Goal: Find specific page/section: Find specific page/section

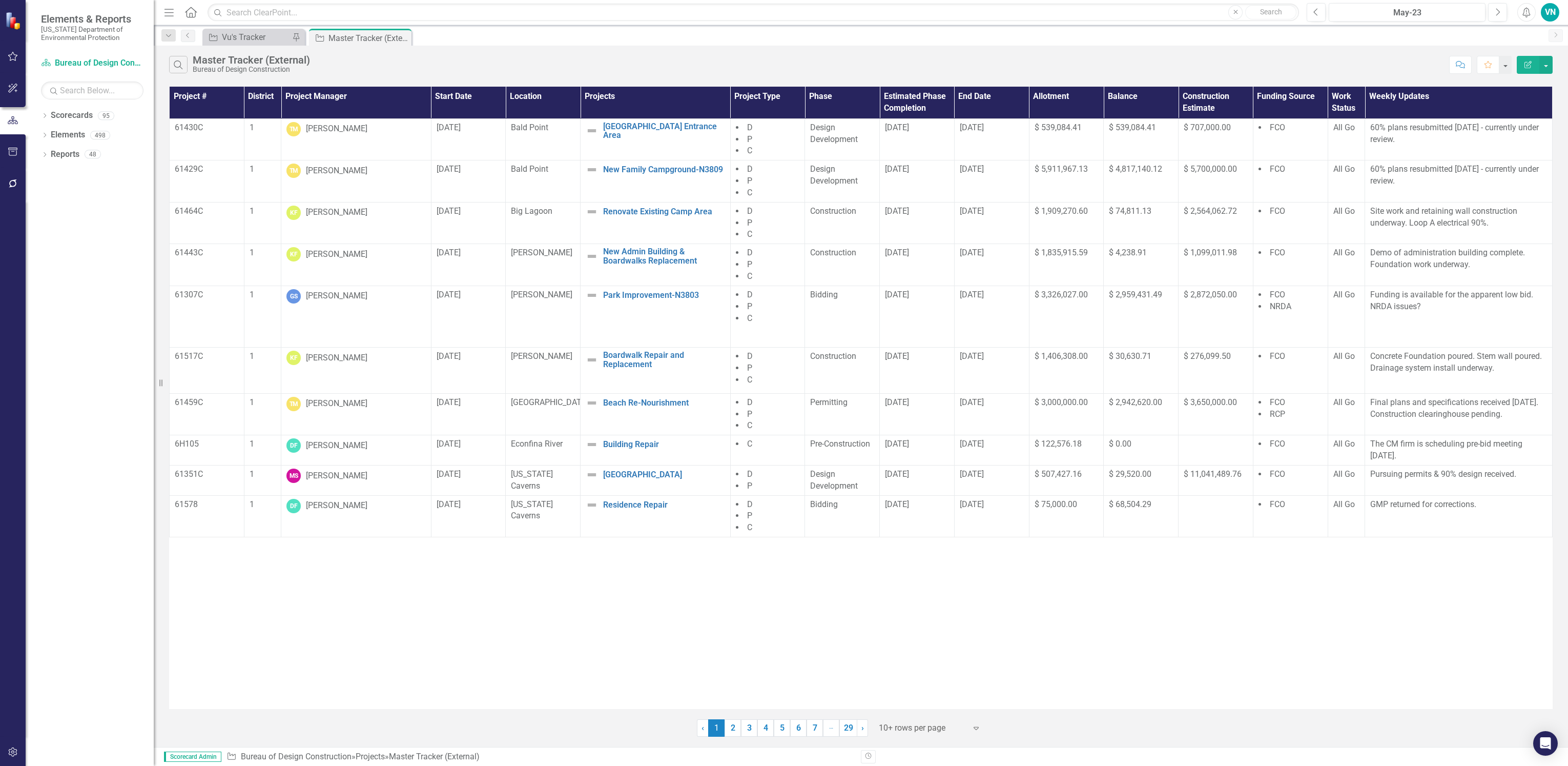
click at [325, 88] on th "Project Manager" at bounding box center [356, 102] width 150 height 32
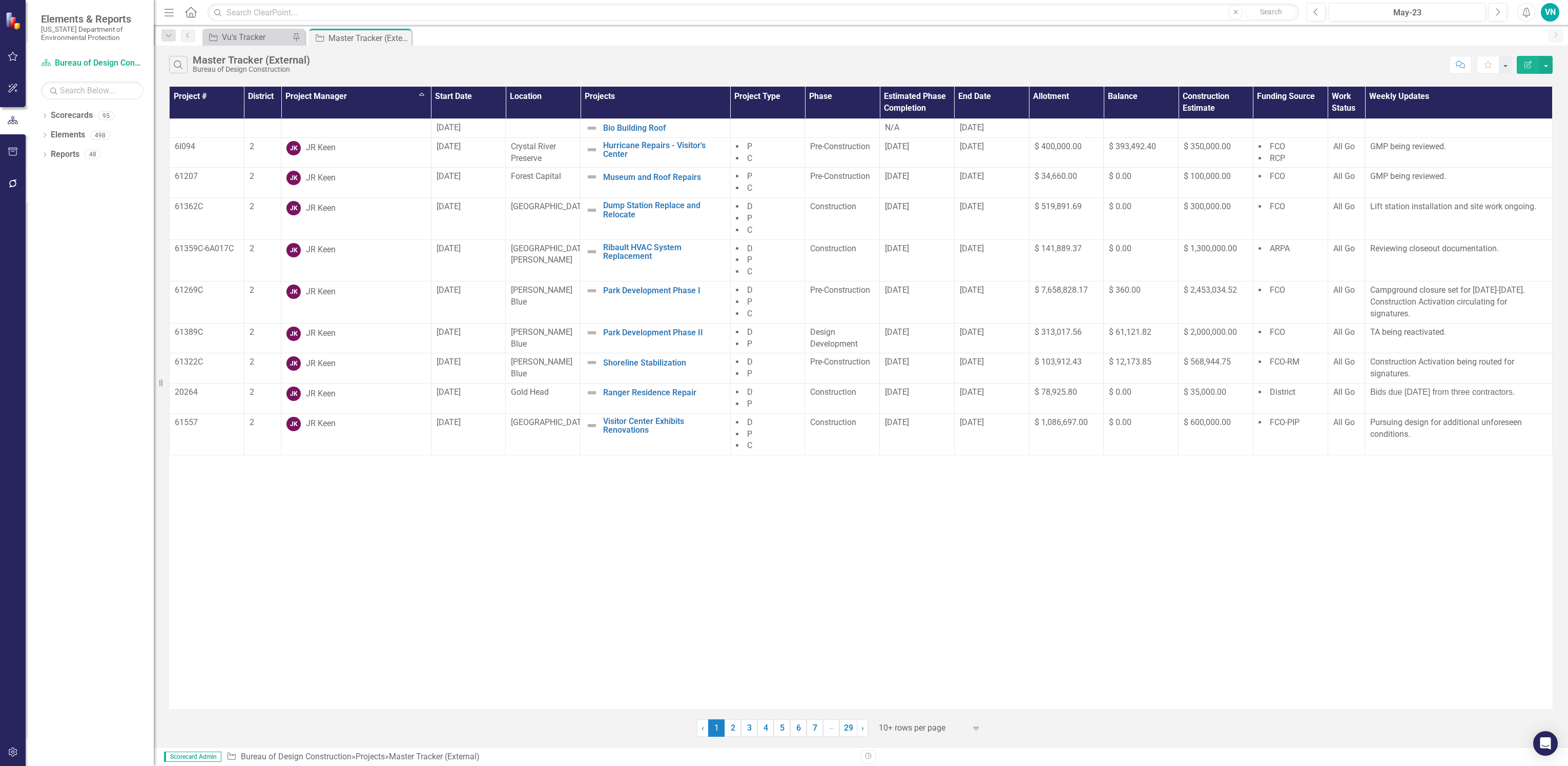
click at [897, 725] on div at bounding box center [922, 728] width 87 height 14
click at [897, 712] on div "Display All Rows" at bounding box center [933, 711] width 96 height 12
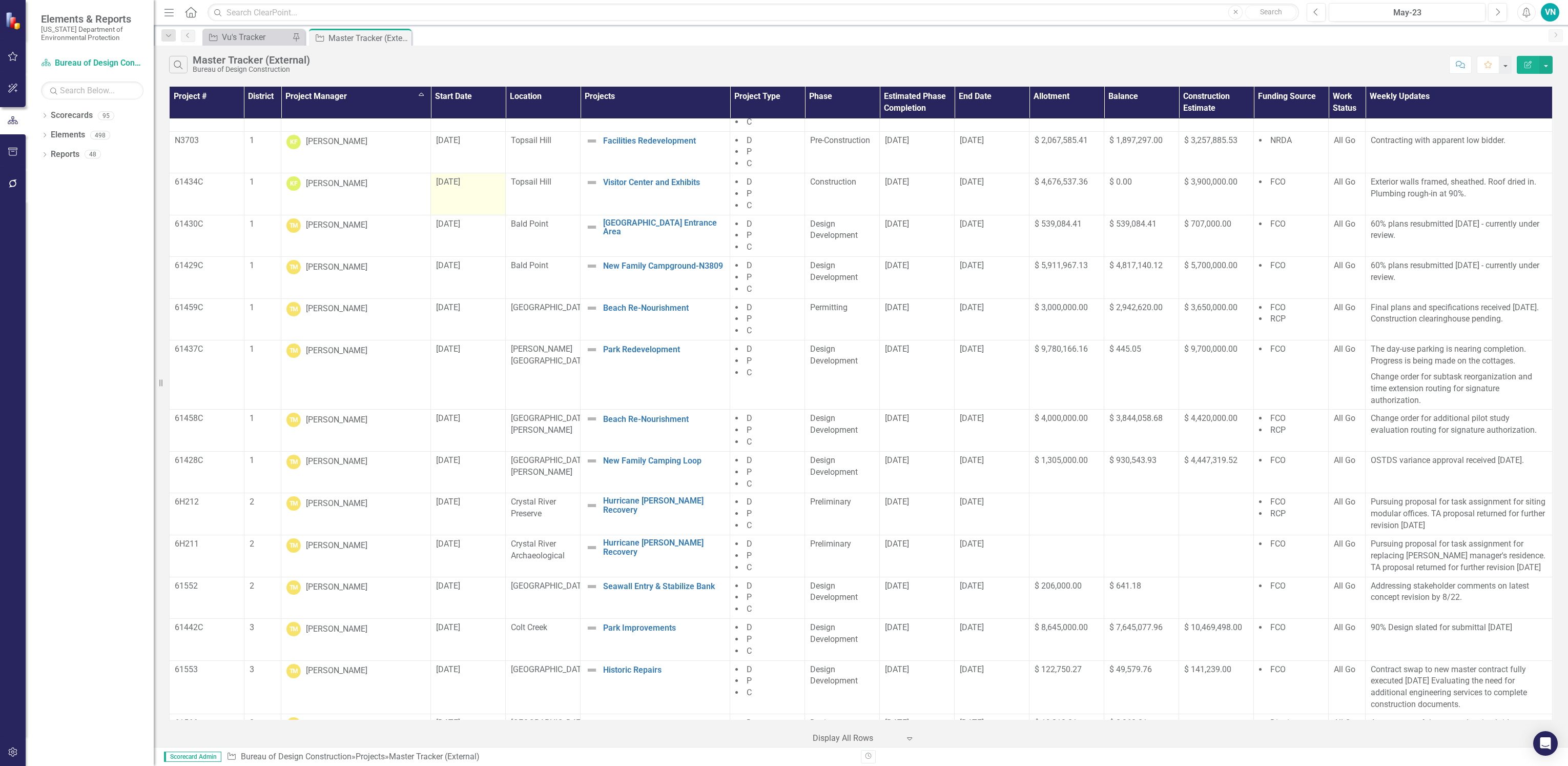
scroll to position [6766, 0]
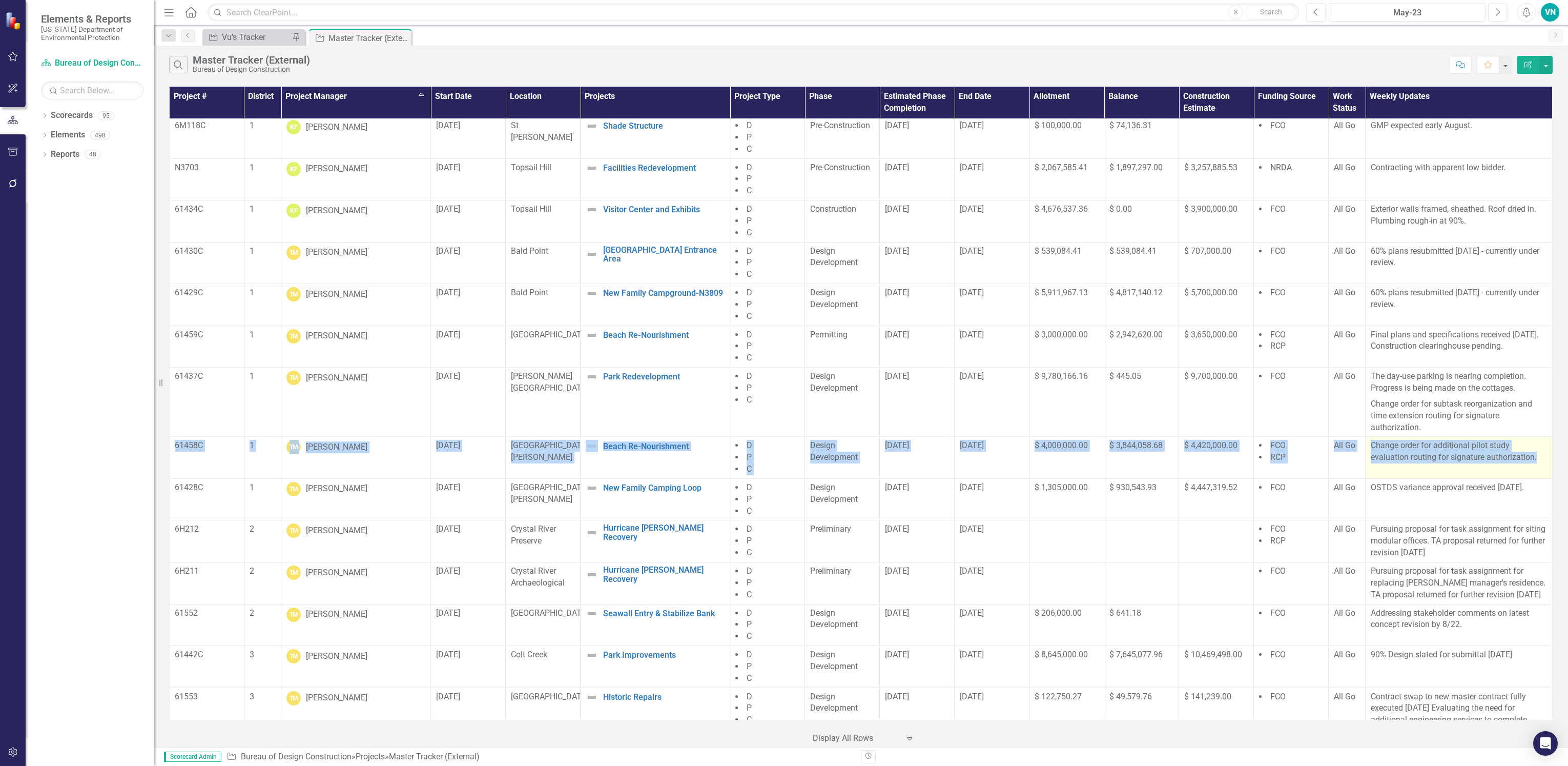
drag, startPoint x: 173, startPoint y: 441, endPoint x: 1533, endPoint y: 463, distance: 1360.2
click at [1533, 463] on tr "61458C 1 TM [PERSON_NAME] [DATE] [GEOGRAPHIC_DATA][PERSON_NAME] Re-Nourishment …" at bounding box center [861, 457] width 1383 height 42
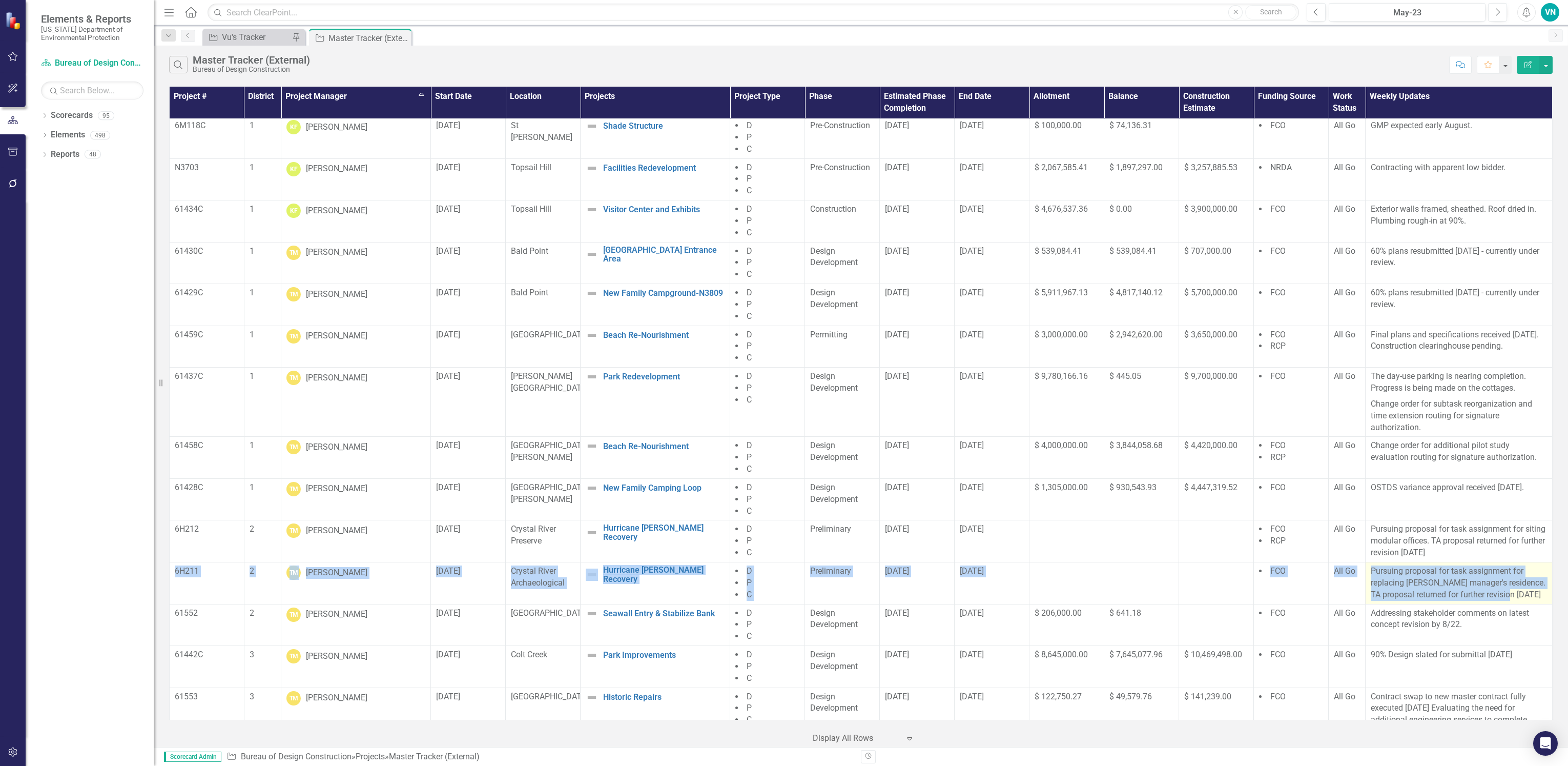
drag, startPoint x: 175, startPoint y: 569, endPoint x: 1539, endPoint y: 586, distance: 1364.1
click at [1539, 586] on tr "6H211 2 TM [PERSON_NAME] [DATE] Crystal River Archaeological Hurricane [PERSON_…" at bounding box center [861, 583] width 1383 height 42
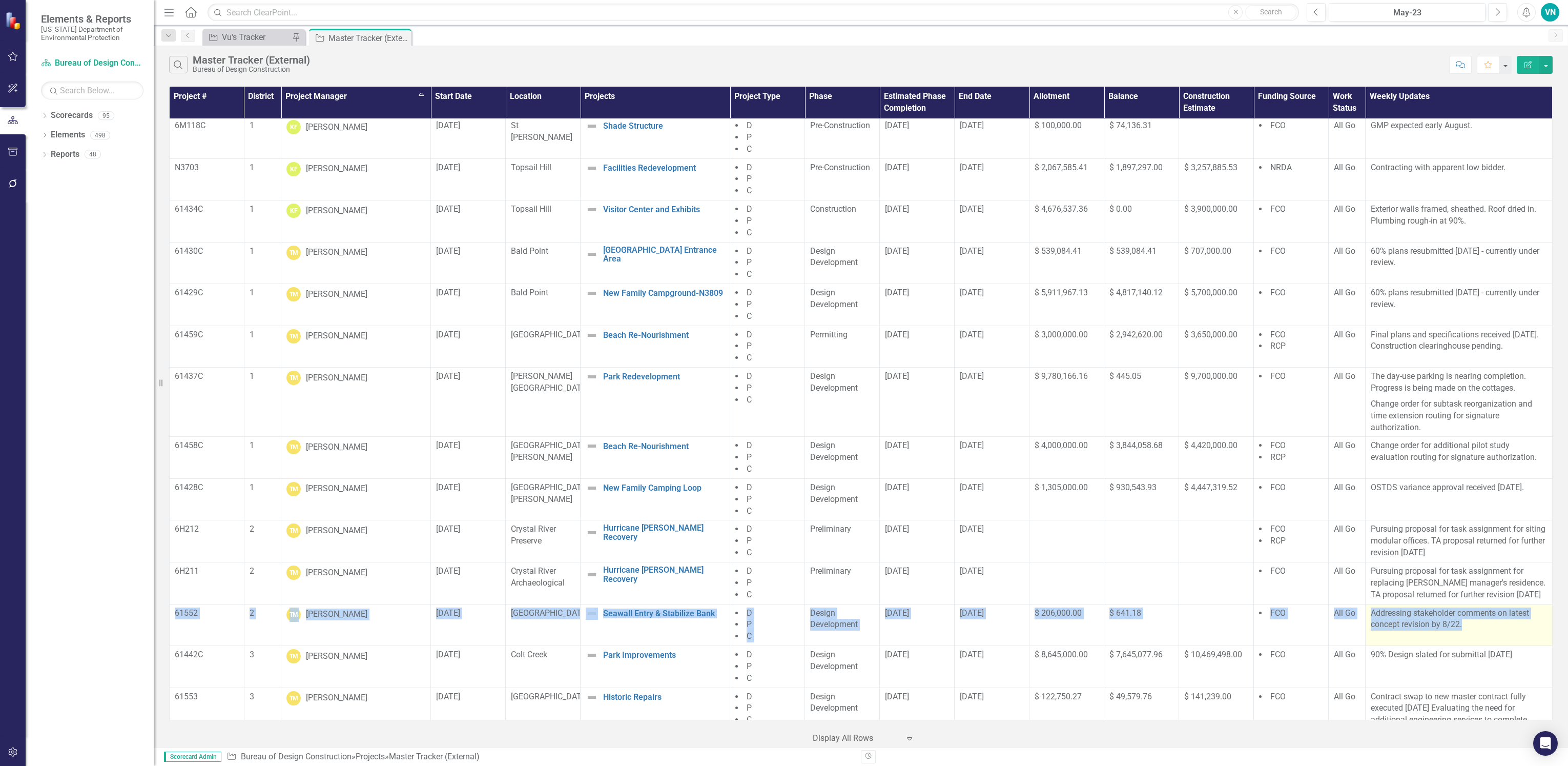
drag, startPoint x: 170, startPoint y: 610, endPoint x: 1481, endPoint y: 633, distance: 1311.2
click at [1481, 633] on tr "61552 2 TM [PERSON_NAME] [DATE] Rainbow Springs Seawall Entry & Stabilize Bank …" at bounding box center [861, 625] width 1383 height 42
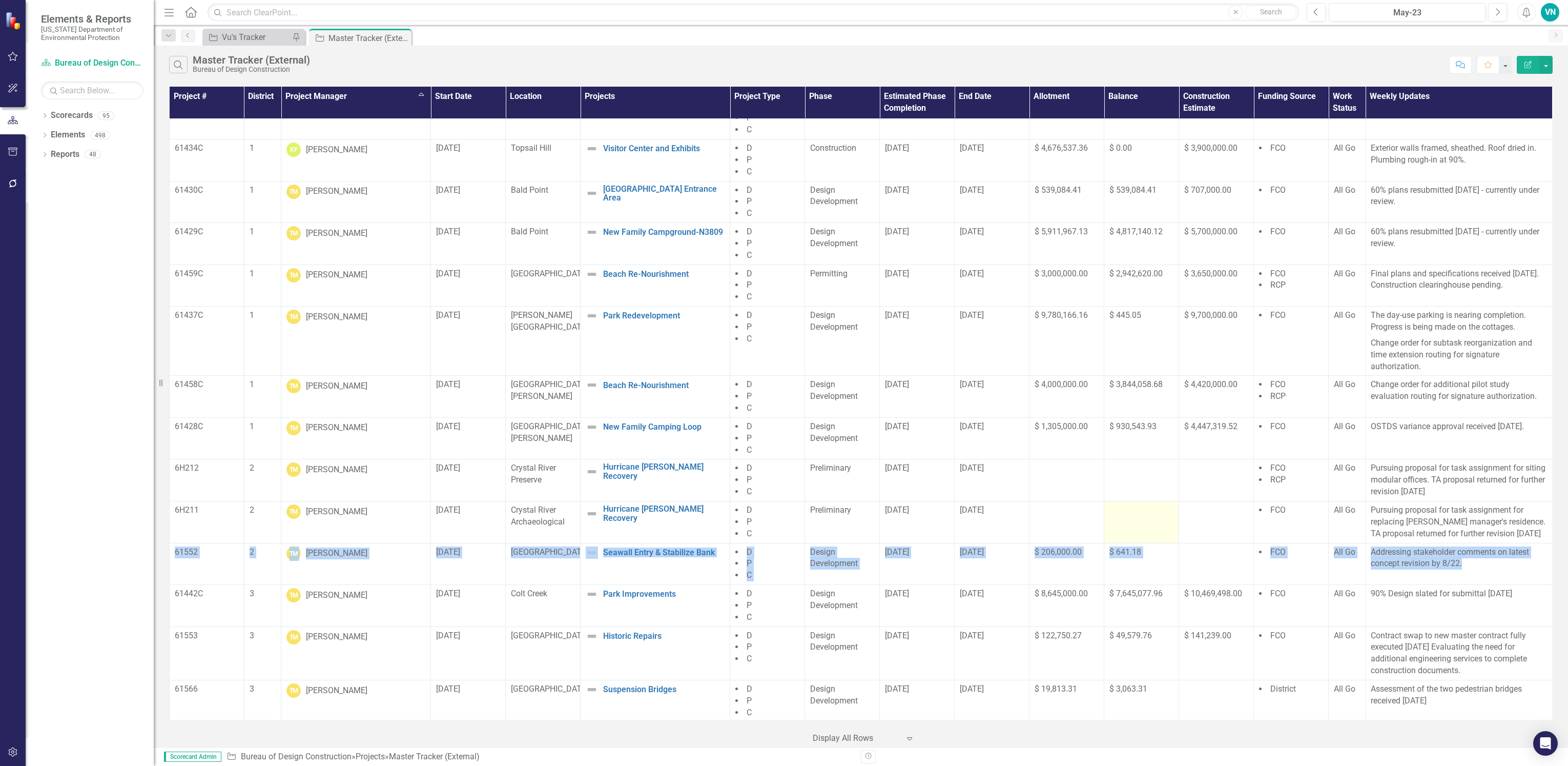
scroll to position [6920, 0]
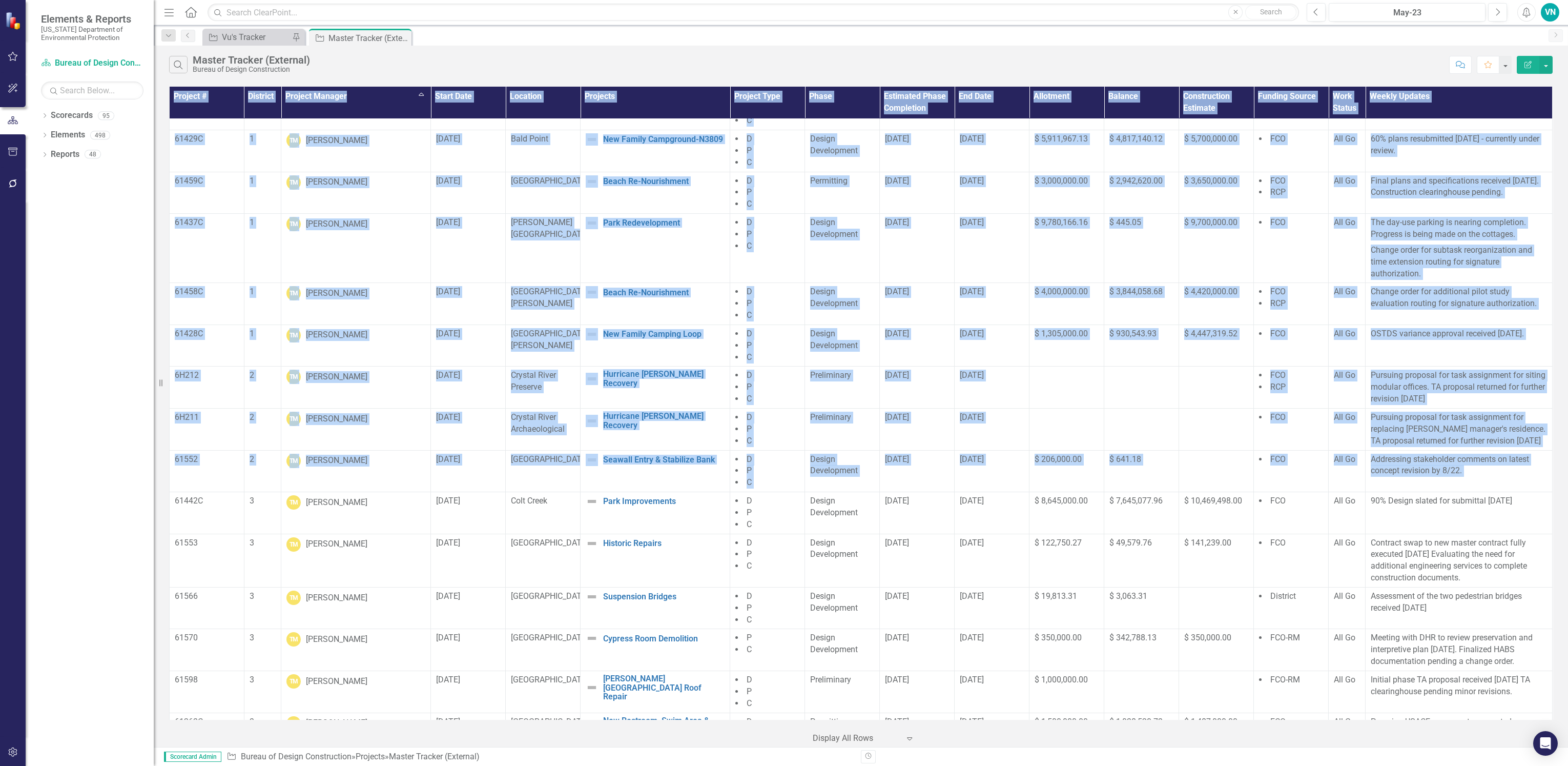
drag, startPoint x: 173, startPoint y: 502, endPoint x: 1564, endPoint y: 511, distance: 1391.0
click at [1564, 511] on div "Project # District Project Manager Sort Ascending Start Date Location Projects …" at bounding box center [861, 415] width 1414 height 662
drag, startPoint x: 1564, startPoint y: 511, endPoint x: 1482, endPoint y: 513, distance: 82.0
click at [1467, 519] on td "90% Design slated for submittal [DATE]" at bounding box center [1458, 513] width 187 height 42
click at [1511, 504] on td "90% Design slated for submittal [DATE]" at bounding box center [1458, 513] width 187 height 42
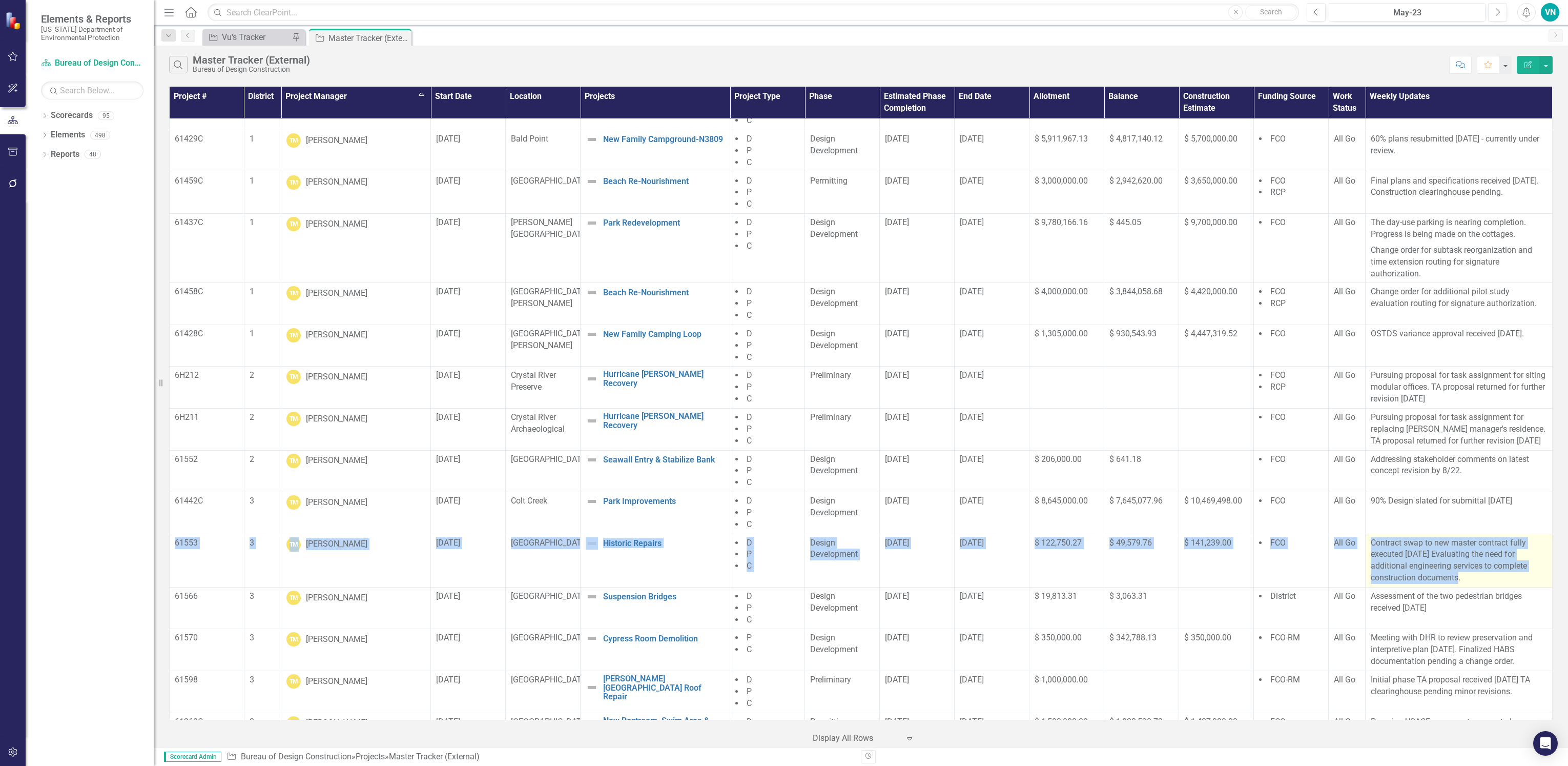
drag, startPoint x: 173, startPoint y: 536, endPoint x: 1451, endPoint y: 575, distance: 1278.6
click at [1459, 577] on tr "61553 3 TM [PERSON_NAME] [DATE] Ravine Gardens Historic Repairs Edit Edit Proje…" at bounding box center [861, 560] width 1383 height 54
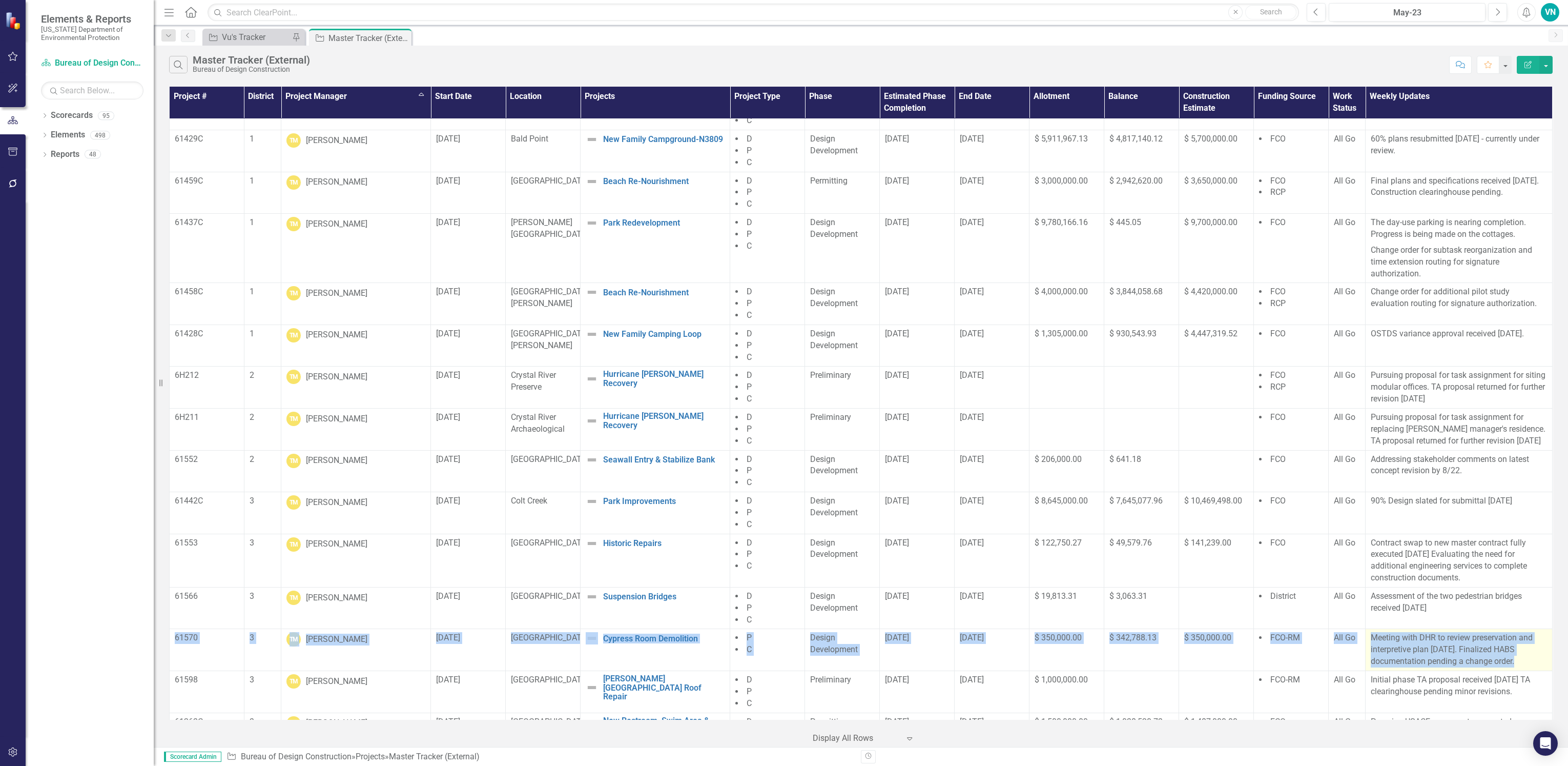
drag, startPoint x: 175, startPoint y: 636, endPoint x: 1527, endPoint y: 659, distance: 1352.2
click at [1525, 659] on tr "61570 3 TM [PERSON_NAME] [DATE] Silver Springs Cypress Room Demolition Edit Edi…" at bounding box center [861, 650] width 1383 height 42
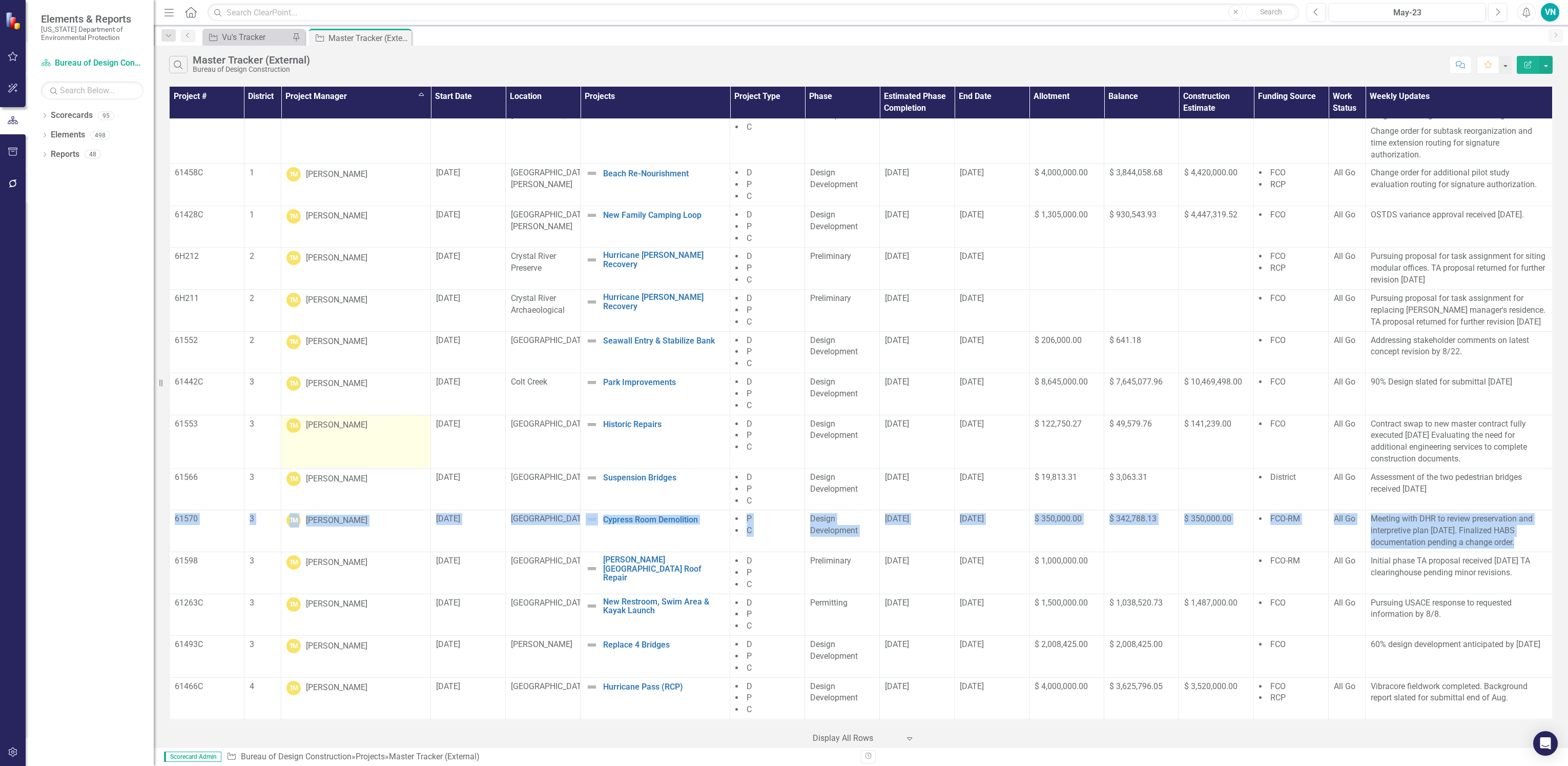
scroll to position [7073, 0]
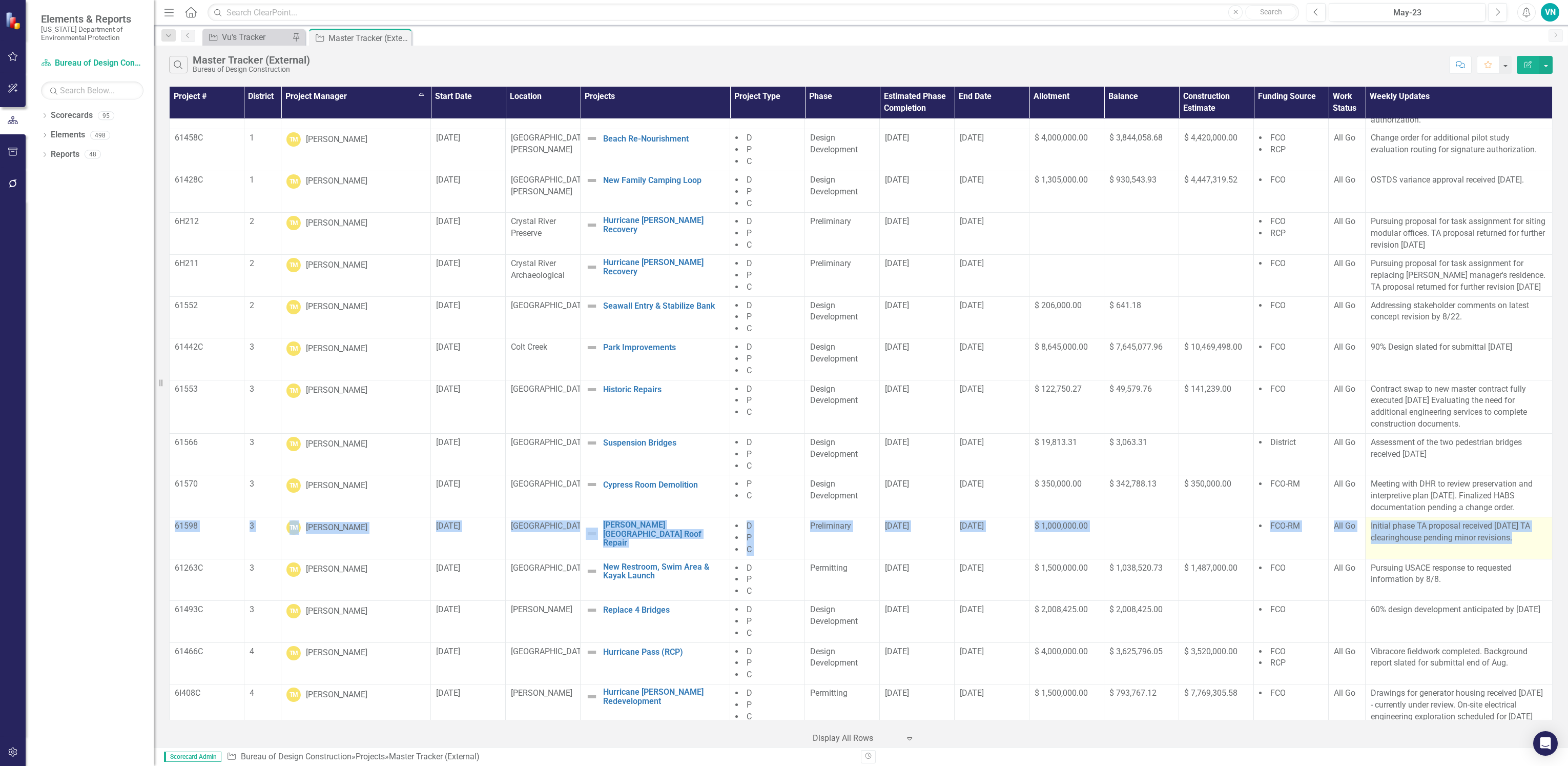
drag, startPoint x: 176, startPoint y: 522, endPoint x: 1516, endPoint y: 547, distance: 1340.2
click at [1516, 547] on tr "61598 3 TM [PERSON_NAME] [DATE] [GEOGRAPHIC_DATA][PERSON_NAME] Roof Repair Edit…" at bounding box center [861, 538] width 1383 height 42
drag, startPoint x: 175, startPoint y: 606, endPoint x: 1540, endPoint y: 614, distance: 1365.0
click at [1540, 614] on tr "61493C 3 TM [PERSON_NAME] [DATE] Van Fleet Replace 4 Bridges Edit Edit Project …" at bounding box center [861, 622] width 1383 height 42
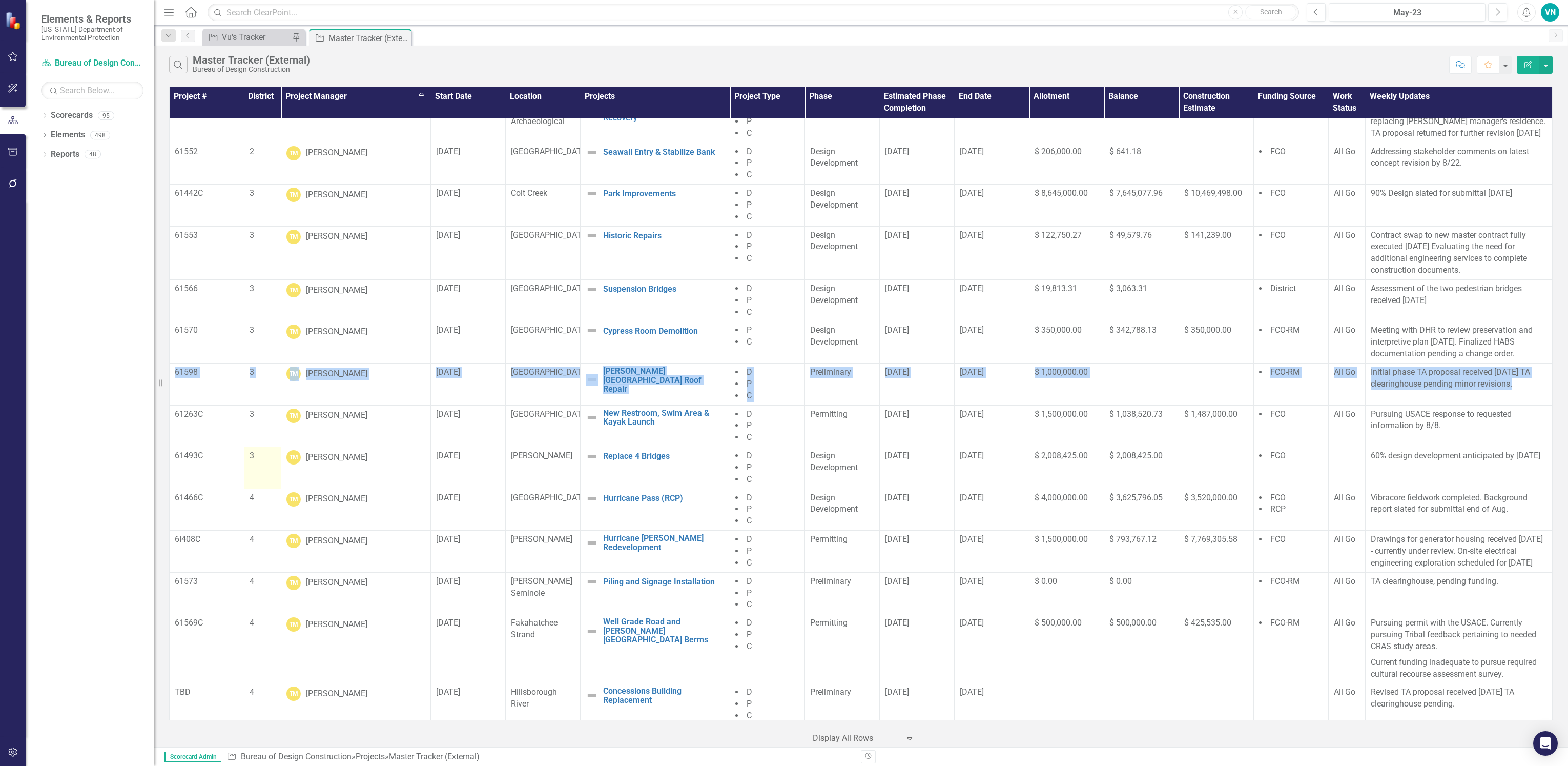
click at [261, 464] on td "3" at bounding box center [262, 468] width 37 height 42
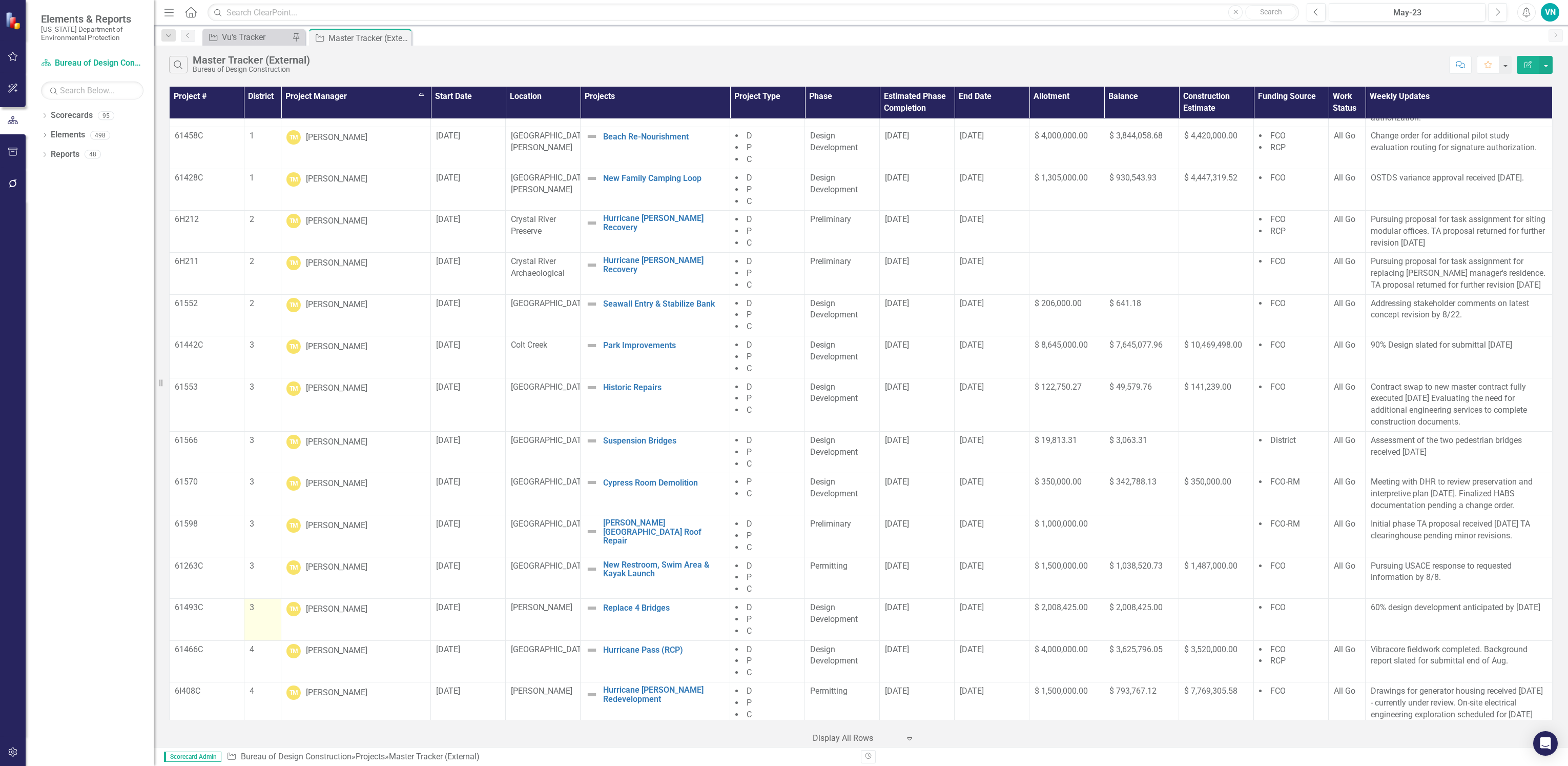
scroll to position [7073, 0]
drag, startPoint x: 174, startPoint y: 608, endPoint x: 1541, endPoint y: 627, distance: 1367.1
click at [1541, 627] on tr "61493C 3 TM [PERSON_NAME] [DATE] Van Fleet Replace 4 Bridges Edit Edit Project …" at bounding box center [861, 622] width 1383 height 42
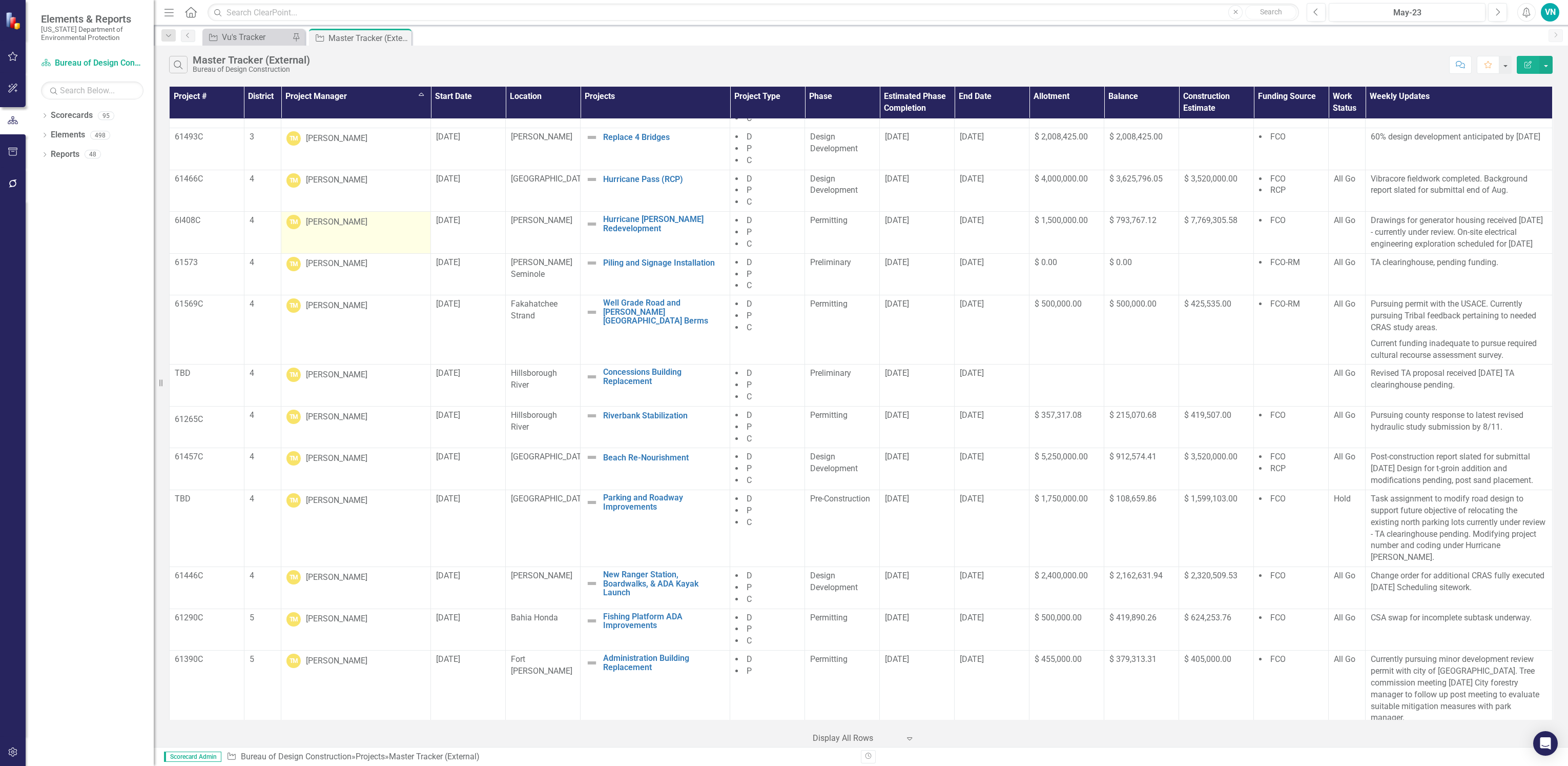
scroll to position [7458, 0]
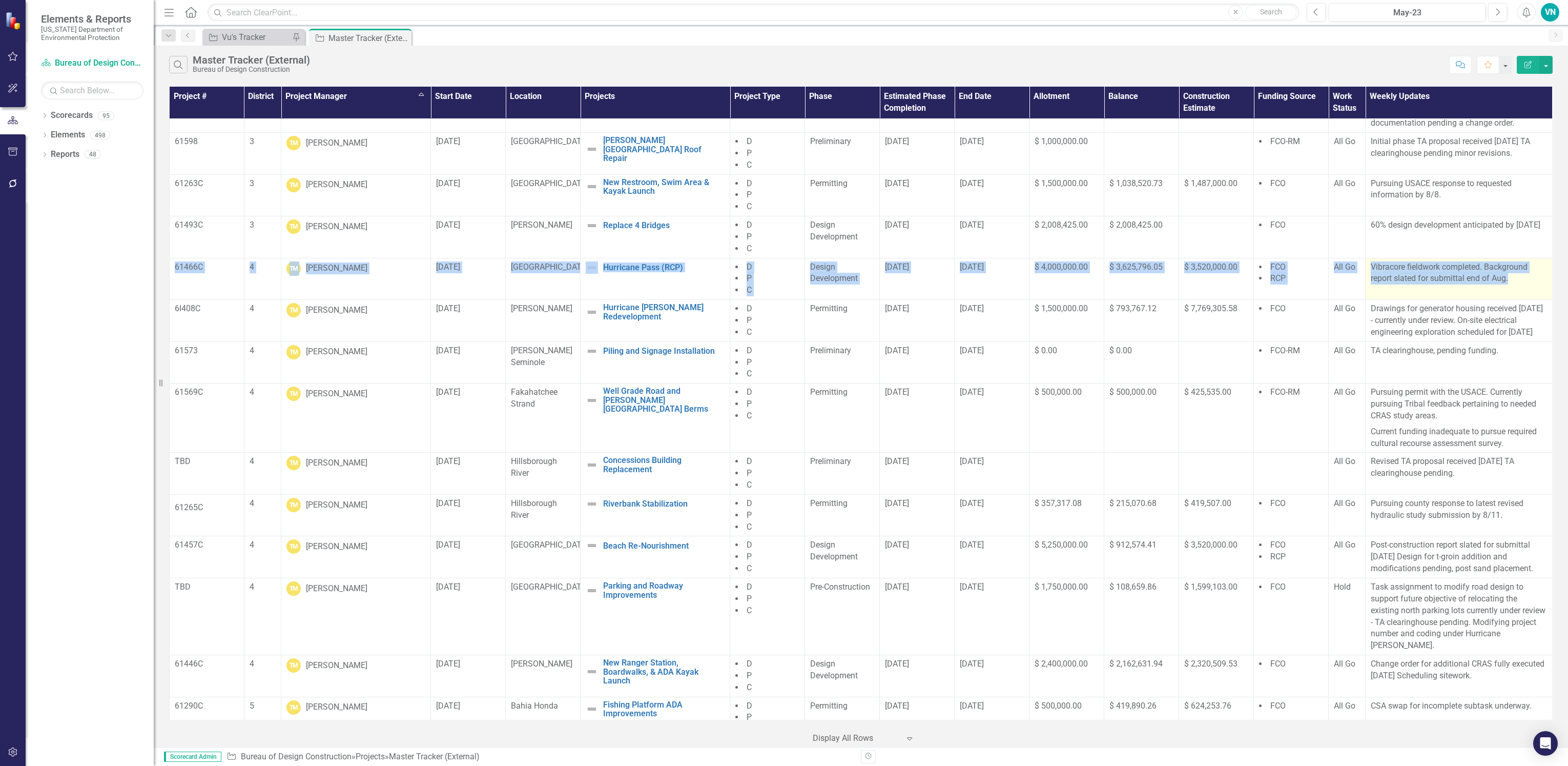
drag, startPoint x: 177, startPoint y: 261, endPoint x: 1524, endPoint y: 273, distance: 1347.1
click at [1524, 273] on tr "61466C 4 TM [PERSON_NAME] [DATE] Caladesi Island Hurricane Pass (RCP) Edit Edit…" at bounding box center [861, 278] width 1383 height 42
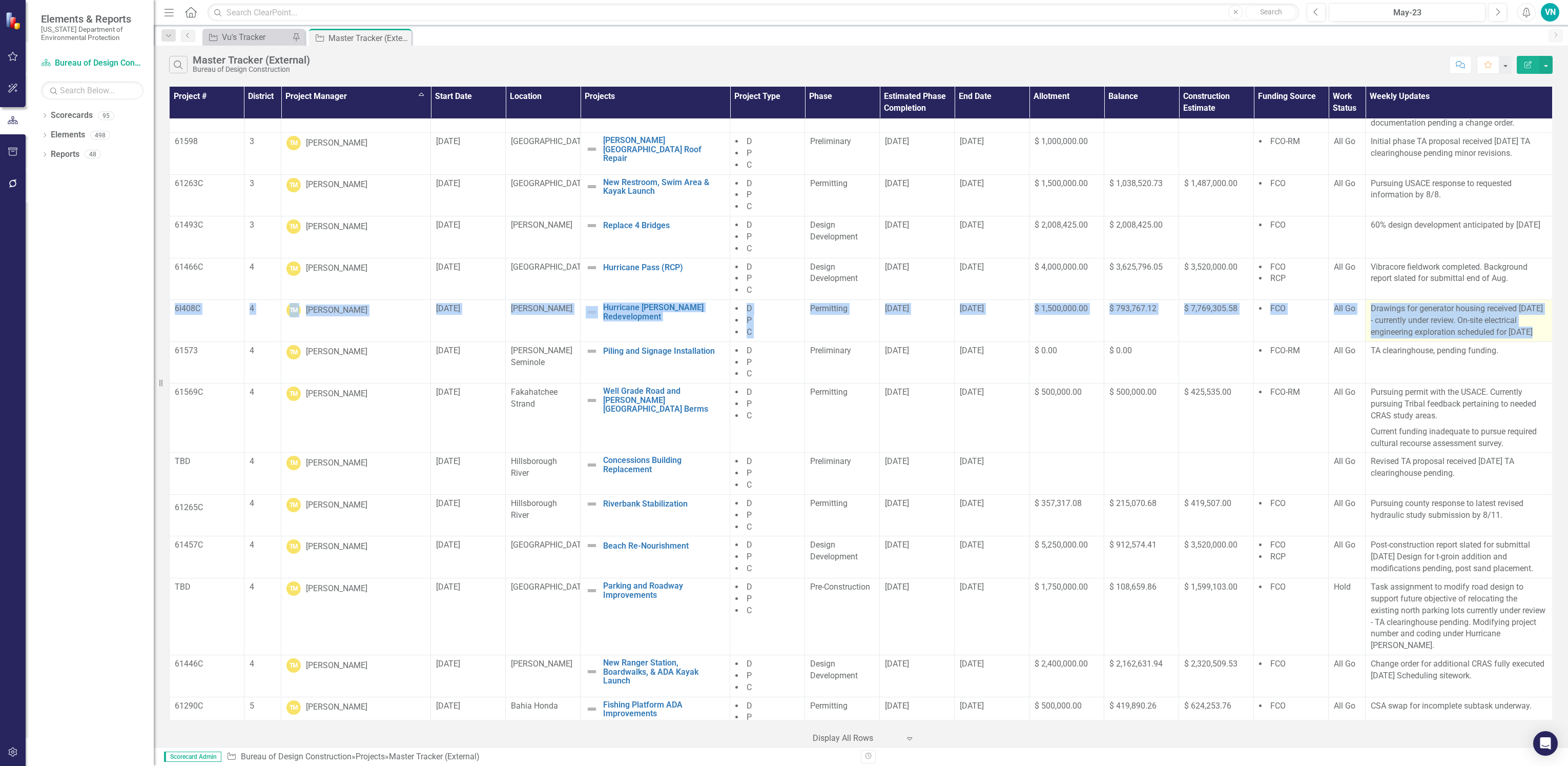
drag, startPoint x: 172, startPoint y: 303, endPoint x: 1543, endPoint y: 336, distance: 1371.4
click at [1543, 336] on tr "6I408C 4 TM [PERSON_NAME] [DATE] Cayo Costa Hurricane Ian Redevelopment Edit Ed…" at bounding box center [861, 320] width 1383 height 42
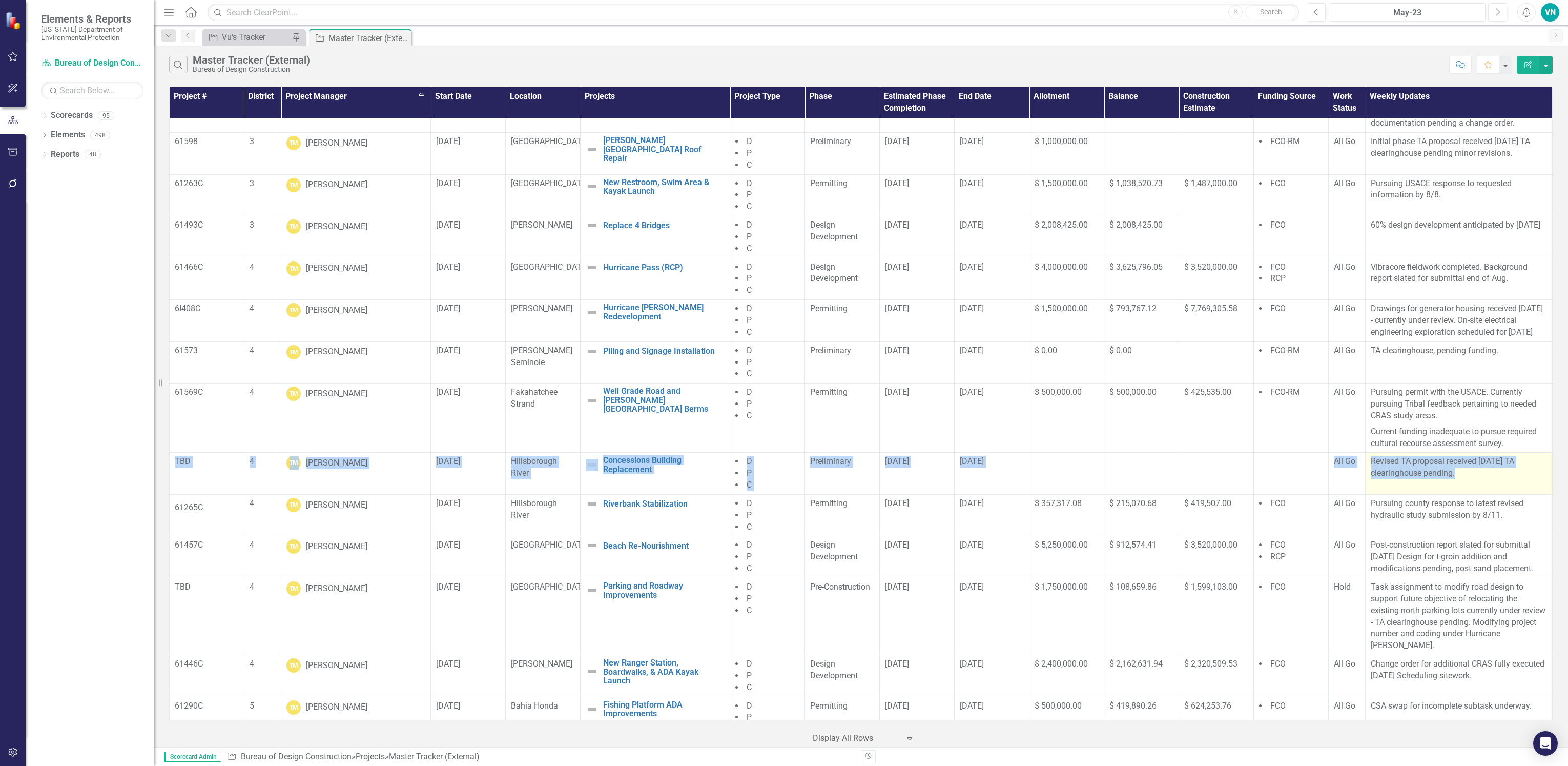
drag, startPoint x: 174, startPoint y: 459, endPoint x: 1479, endPoint y: 441, distance: 1305.1
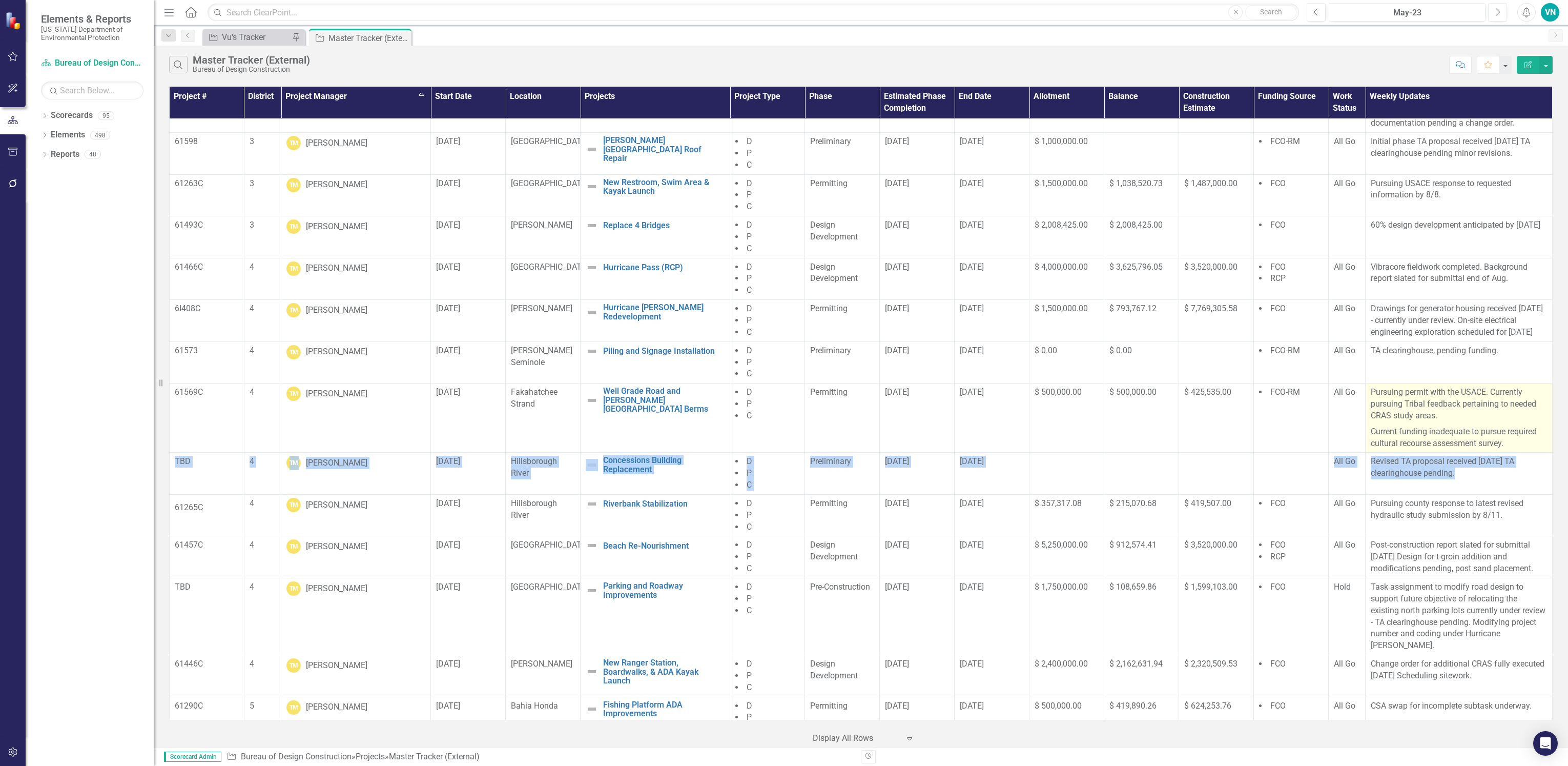
click at [1497, 469] on tr "TBD 4 TM [PERSON_NAME] [DATE] Hillsborough River Concessions Building Replaceme…" at bounding box center [861, 473] width 1383 height 42
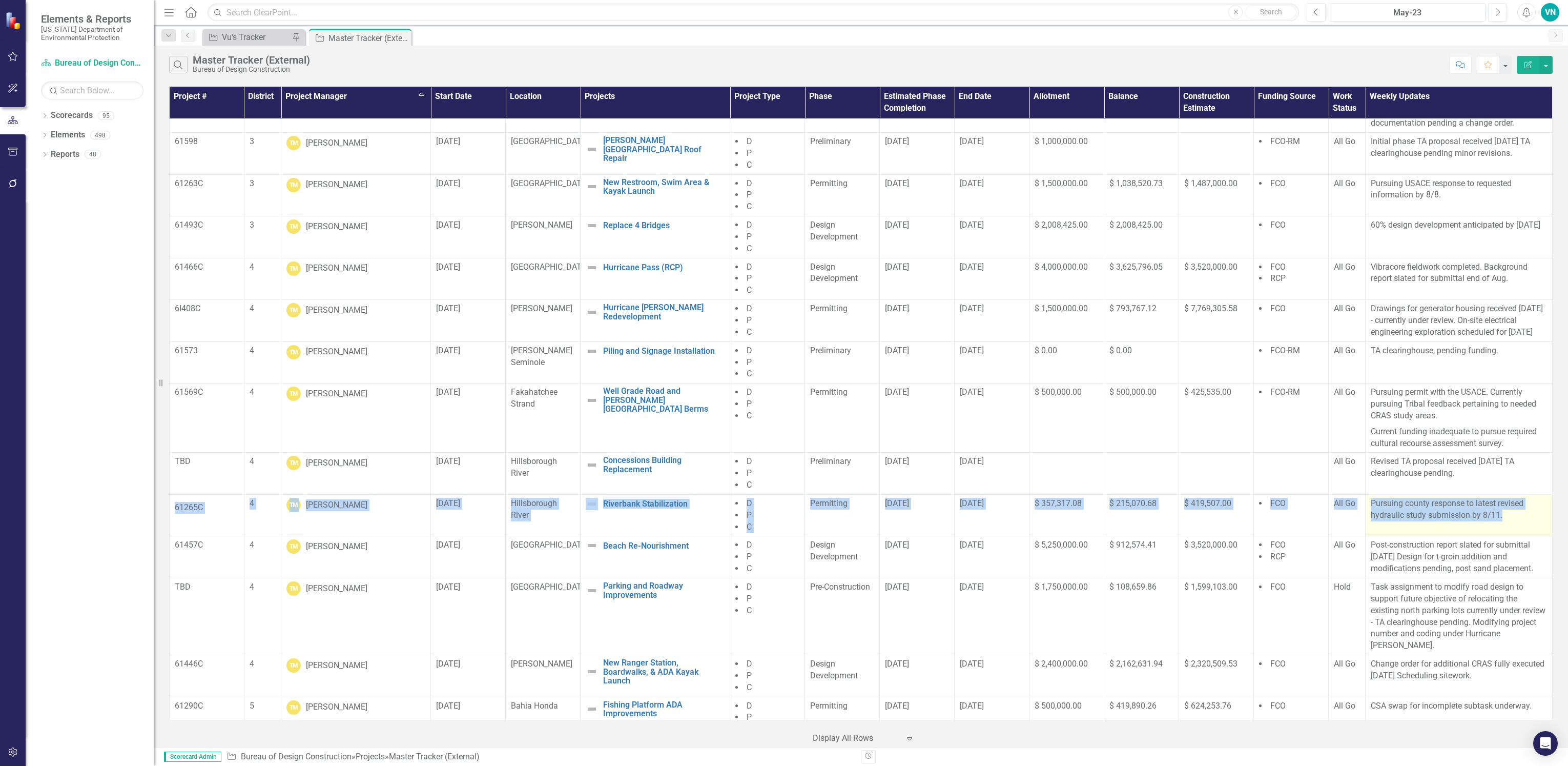
drag, startPoint x: 193, startPoint y: 502, endPoint x: 1522, endPoint y: 520, distance: 1329.1
click at [1522, 520] on tr "61265C 4 TM [PERSON_NAME] [DATE] Hillsborough River Riverbank Stabilization Edi…" at bounding box center [861, 515] width 1383 height 42
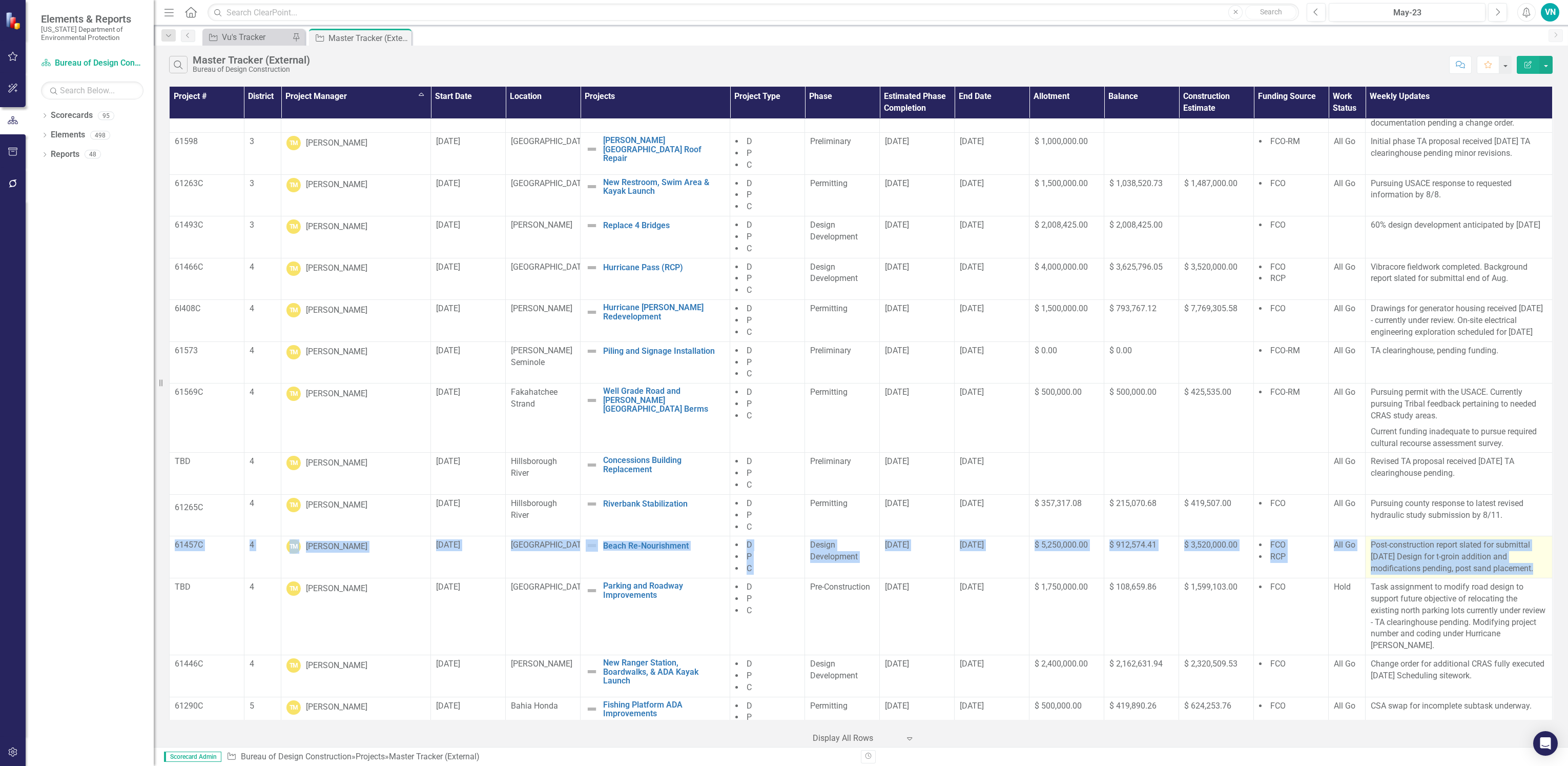
drag, startPoint x: 196, startPoint y: 541, endPoint x: 1537, endPoint y: 560, distance: 1341.1
click at [1537, 560] on tr "61457C 4 TM [PERSON_NAME] [DATE] [GEOGRAPHIC_DATA] Re-Nourishment Edit Edit Pro…" at bounding box center [861, 557] width 1383 height 42
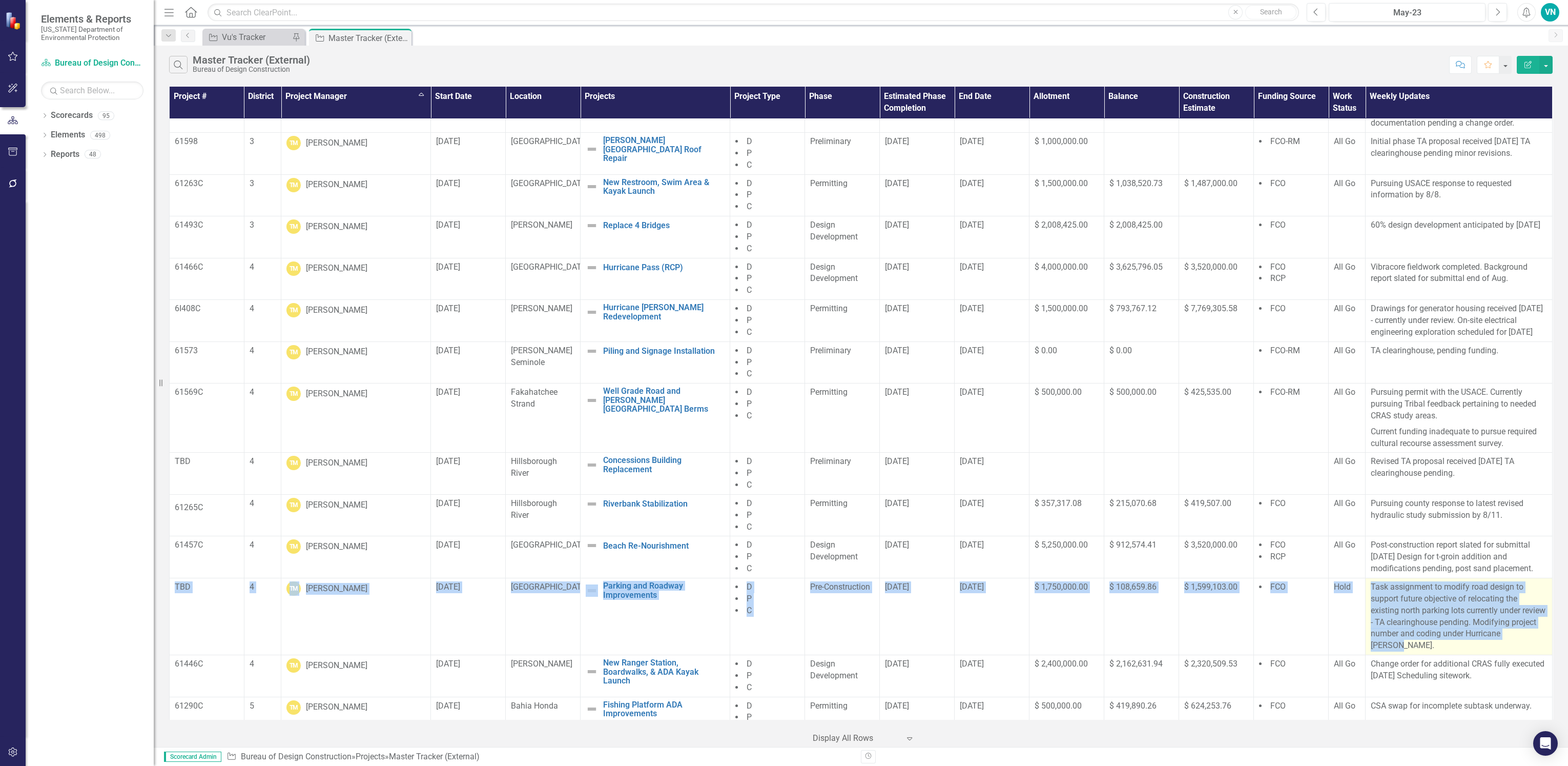
drag, startPoint x: 171, startPoint y: 586, endPoint x: 1499, endPoint y: 641, distance: 1329.1
click at [1499, 641] on tr "TBD 4 TM [PERSON_NAME] [DATE] [GEOGRAPHIC_DATA] and Roadway Improvements Edit E…" at bounding box center [861, 617] width 1383 height 77
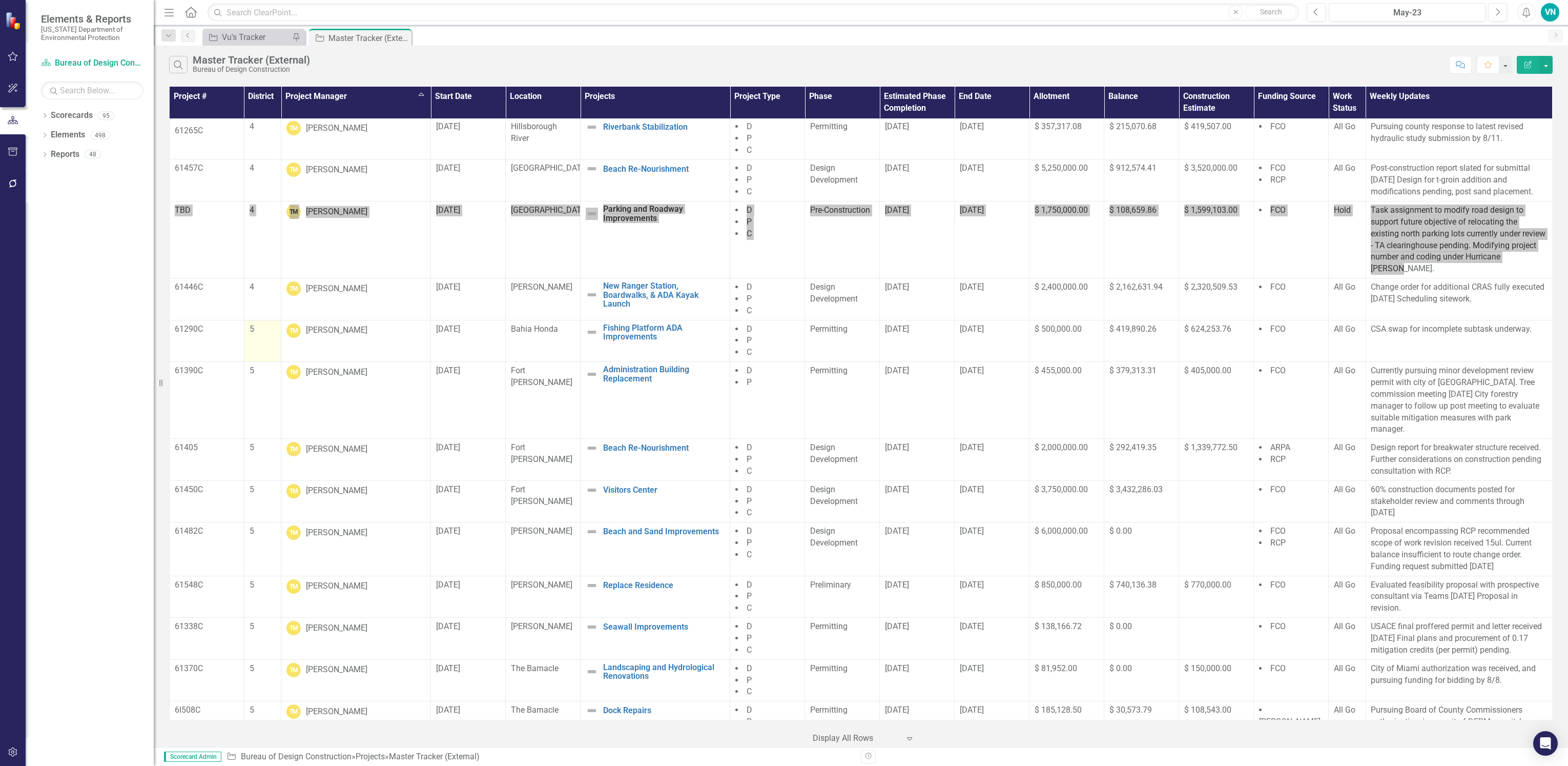
scroll to position [7842, 0]
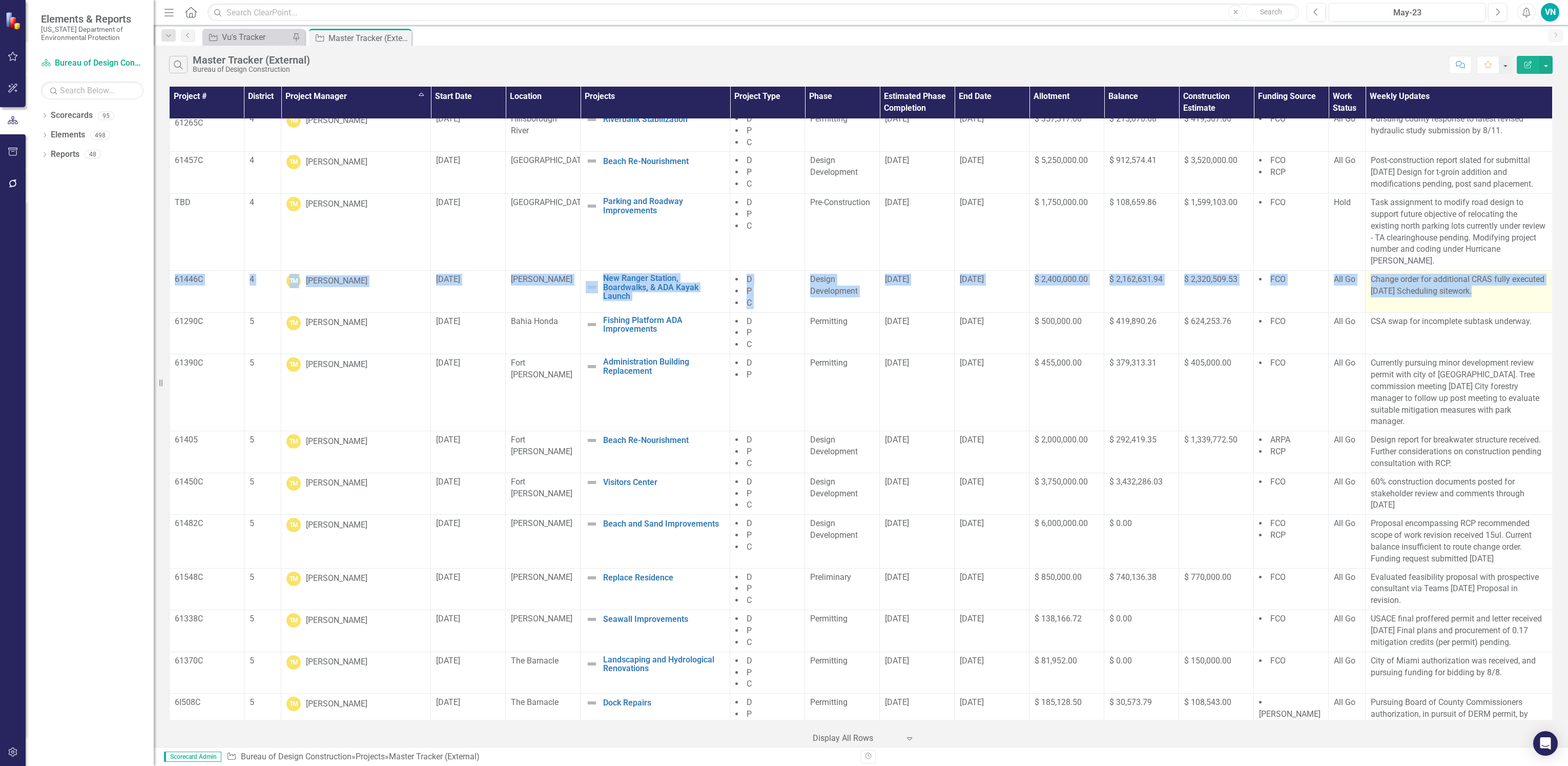
drag, startPoint x: 173, startPoint y: 274, endPoint x: 1531, endPoint y: 297, distance: 1358.2
click at [1531, 297] on tr "61446C 4 TM [PERSON_NAME] [DATE] [PERSON_NAME] New Ranger Station, Boardwalks, …" at bounding box center [861, 291] width 1383 height 42
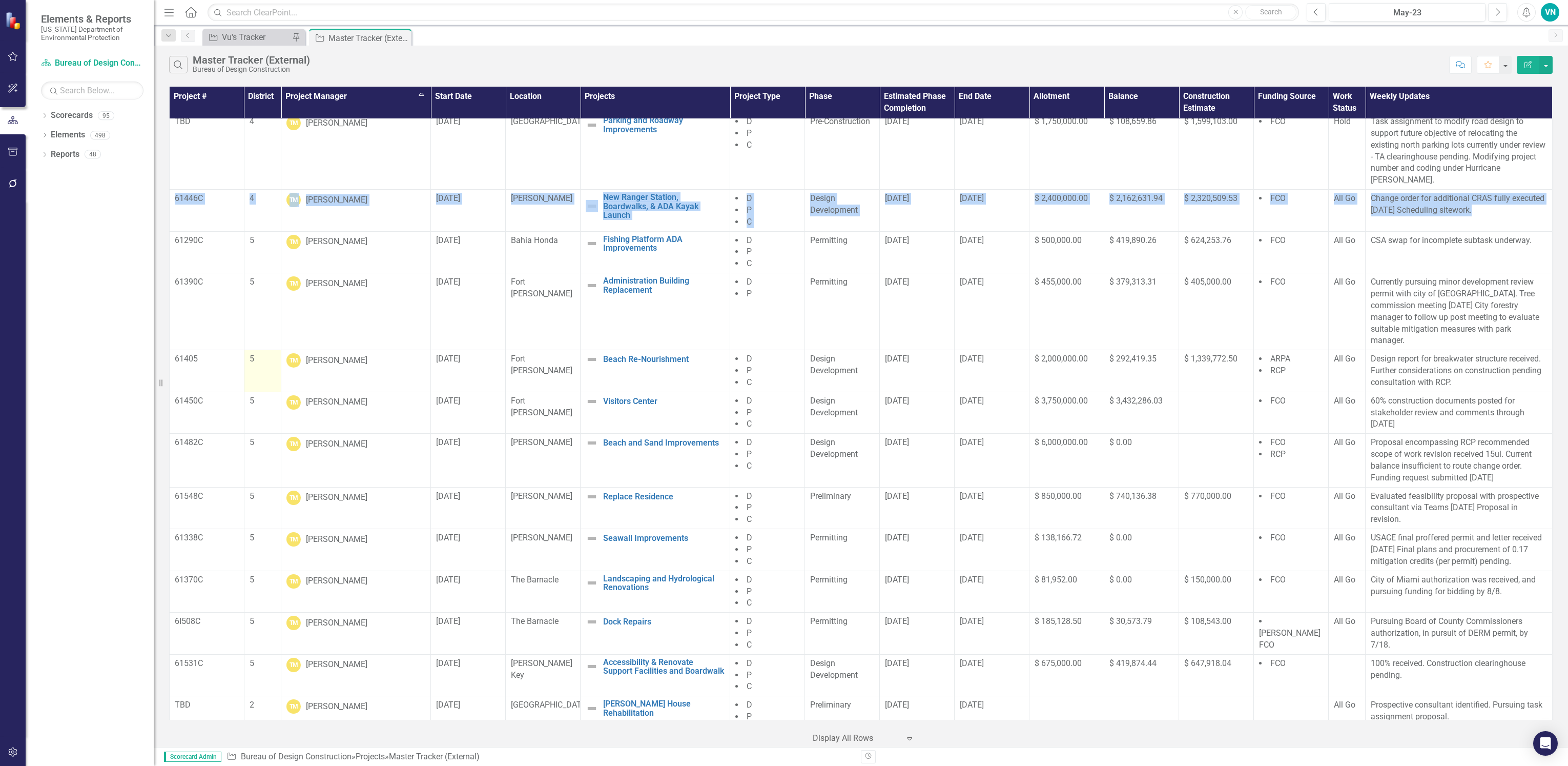
scroll to position [7919, 0]
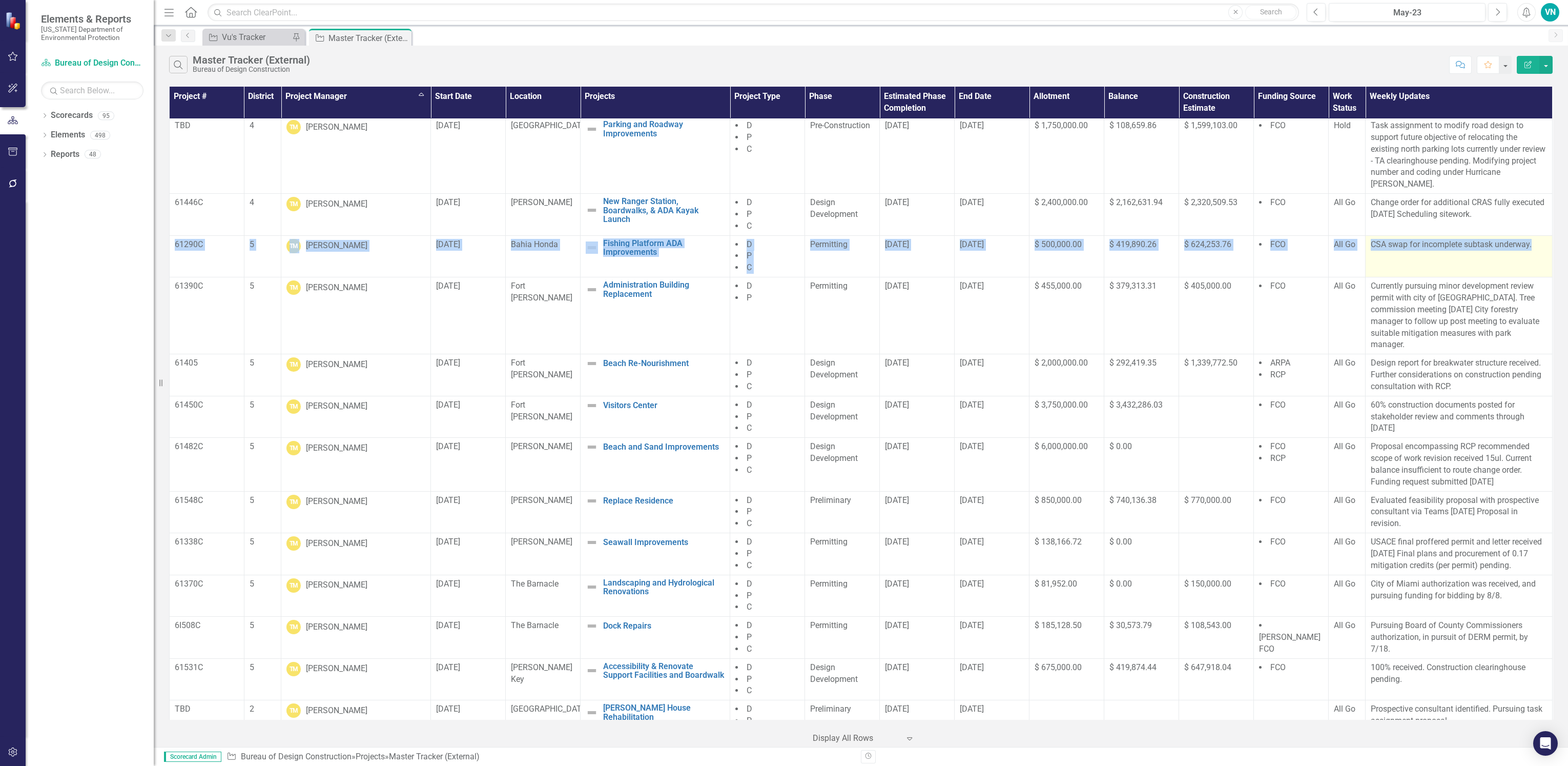
drag, startPoint x: 173, startPoint y: 242, endPoint x: 1535, endPoint y: 251, distance: 1362.0
click at [1535, 251] on tr "61290C 5 TM [PERSON_NAME] [DATE] Bahia Honda Fishing Platform ADA Improvements …" at bounding box center [861, 256] width 1383 height 42
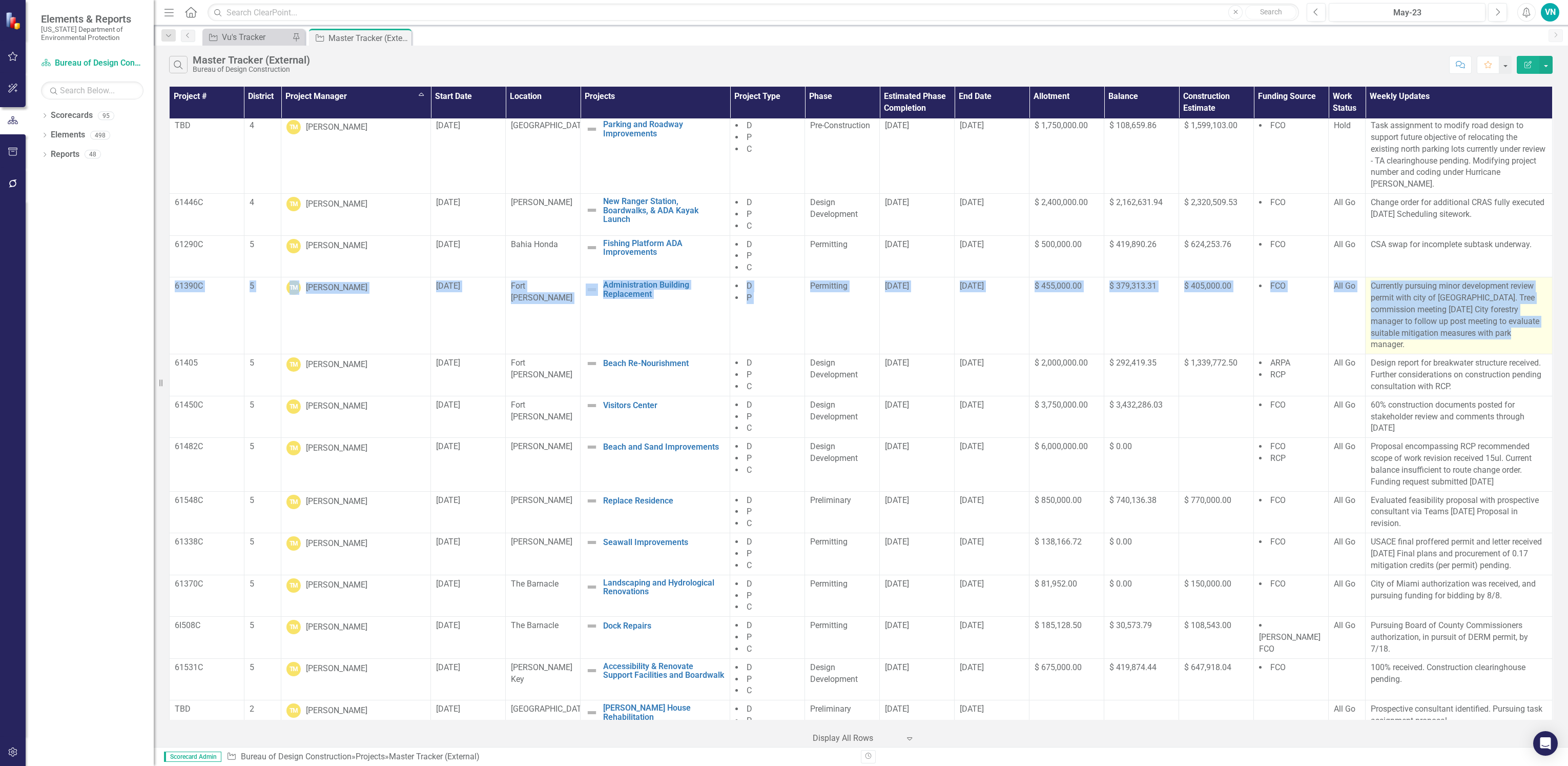
drag, startPoint x: 173, startPoint y: 286, endPoint x: 1477, endPoint y: 338, distance: 1305.0
click at [1477, 338] on tr "61390C 5 TM [PERSON_NAME] [DATE] Fort [PERSON_NAME] Administration Building Rep…" at bounding box center [861, 315] width 1383 height 77
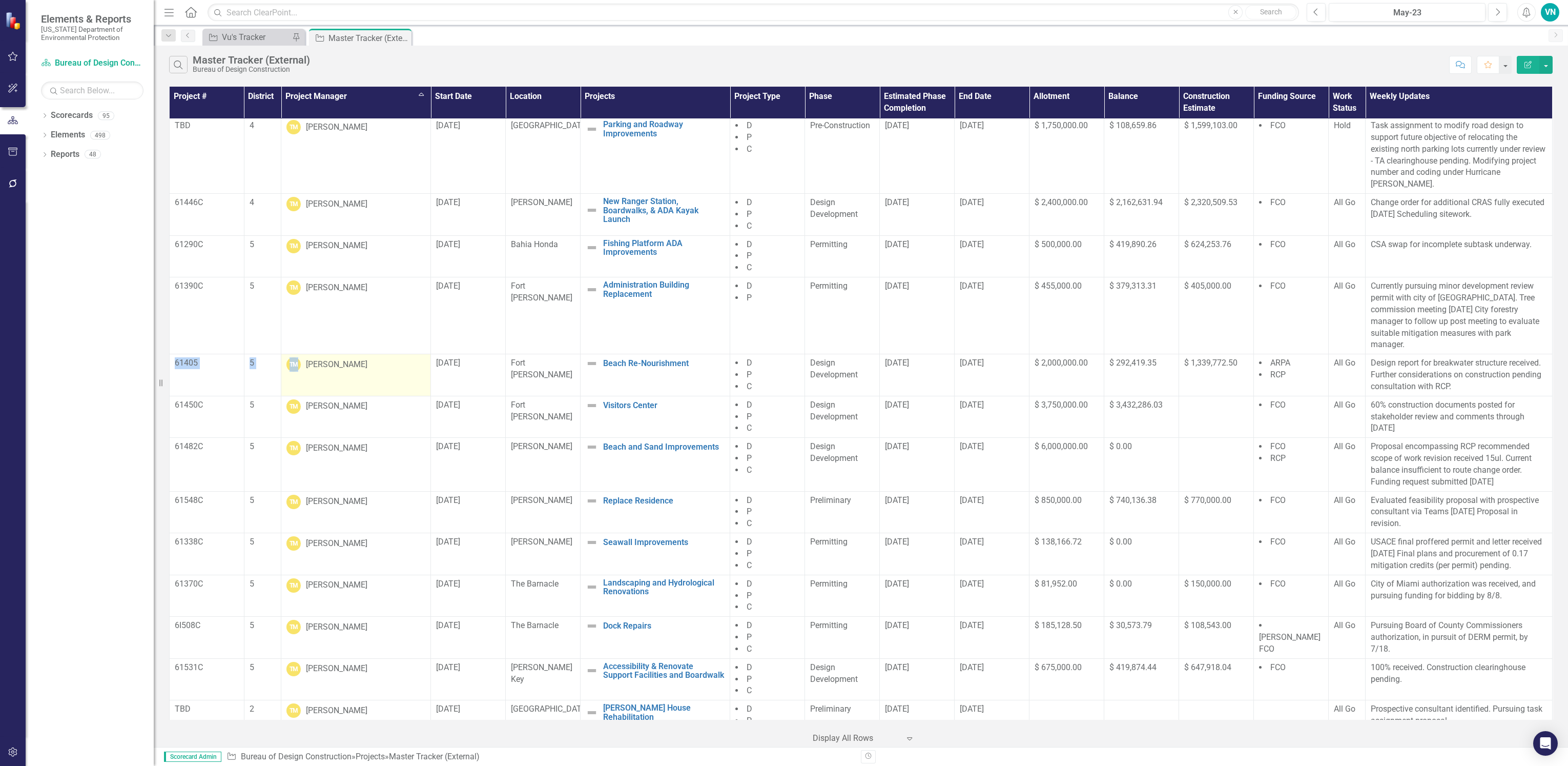
drag, startPoint x: 170, startPoint y: 346, endPoint x: 296, endPoint y: 373, distance: 128.9
click at [296, 373] on tr "61405 5 TM [PERSON_NAME] [DATE] Fort [PERSON_NAME] Beach Re-Nourishment Edit Ed…" at bounding box center [861, 375] width 1383 height 42
drag, startPoint x: 296, startPoint y: 373, endPoint x: 172, endPoint y: 341, distance: 128.1
click at [172, 354] on td "61405" at bounding box center [207, 375] width 75 height 42
click at [164, 371] on div "Project # District Project Manager Sort Ascending Start Date Location Projects …" at bounding box center [861, 415] width 1414 height 662
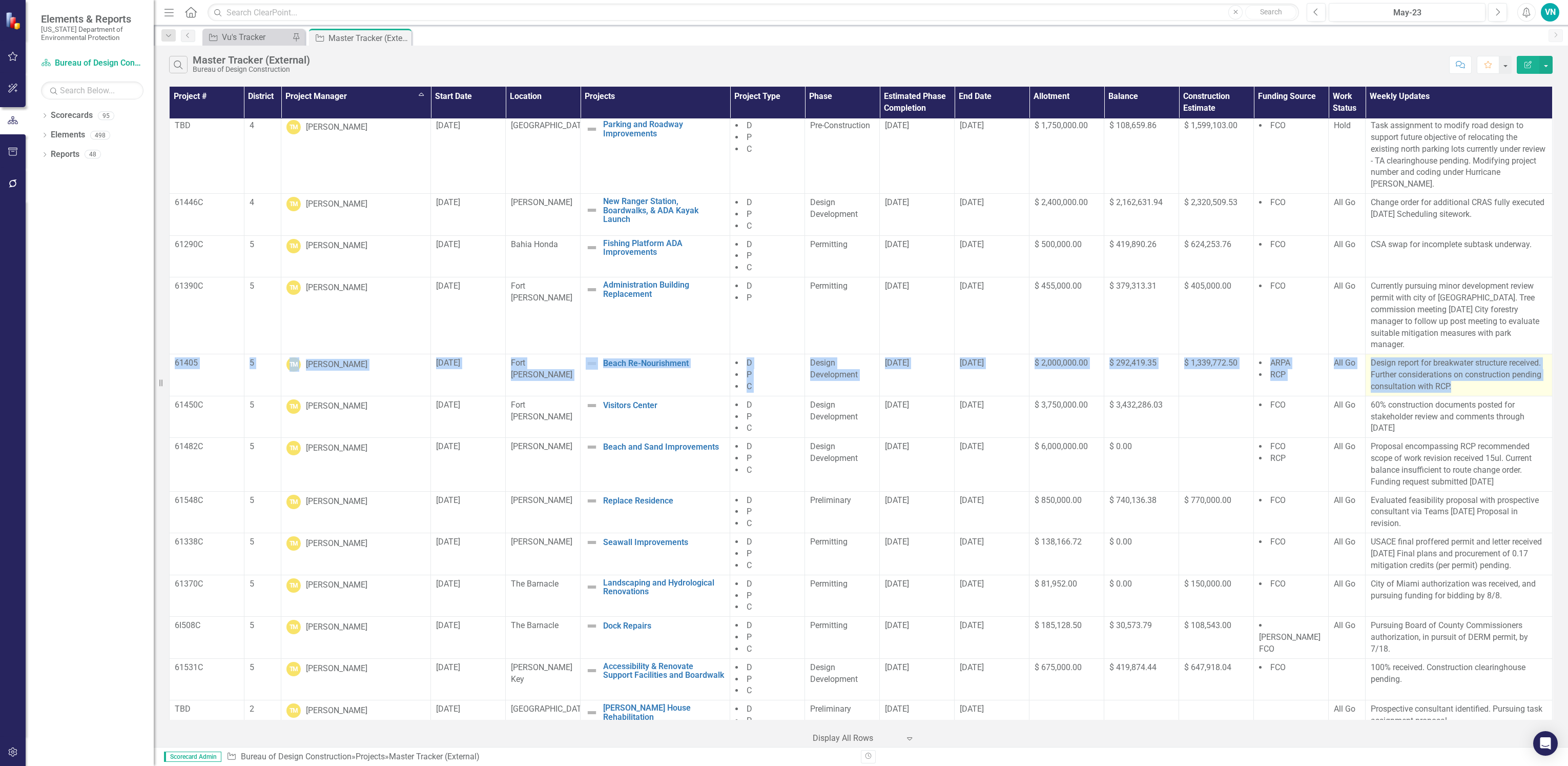
drag, startPoint x: 175, startPoint y: 350, endPoint x: 1494, endPoint y: 371, distance: 1319.2
click at [1494, 371] on tr "61405 5 TM [PERSON_NAME] [DATE] Fort [PERSON_NAME] Beach Re-Nourishment Edit Ed…" at bounding box center [861, 375] width 1383 height 42
drag, startPoint x: 1494, startPoint y: 371, endPoint x: 1502, endPoint y: 371, distance: 8.0
click at [1502, 371] on p "Design report for breakwater structure received. Further considerations on cons…" at bounding box center [1459, 375] width 177 height 35
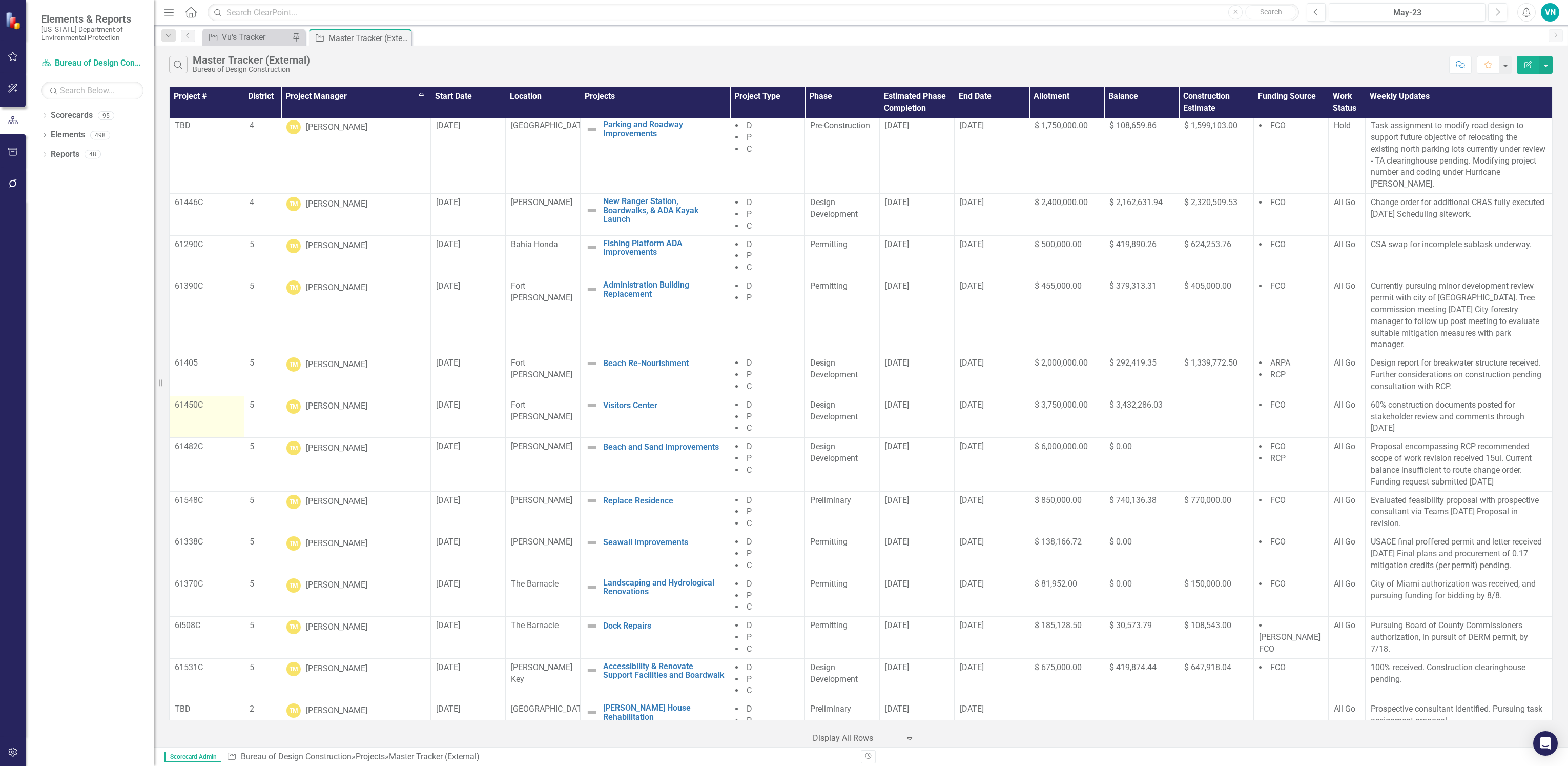
click at [173, 396] on td "61450C" at bounding box center [207, 416] width 75 height 42
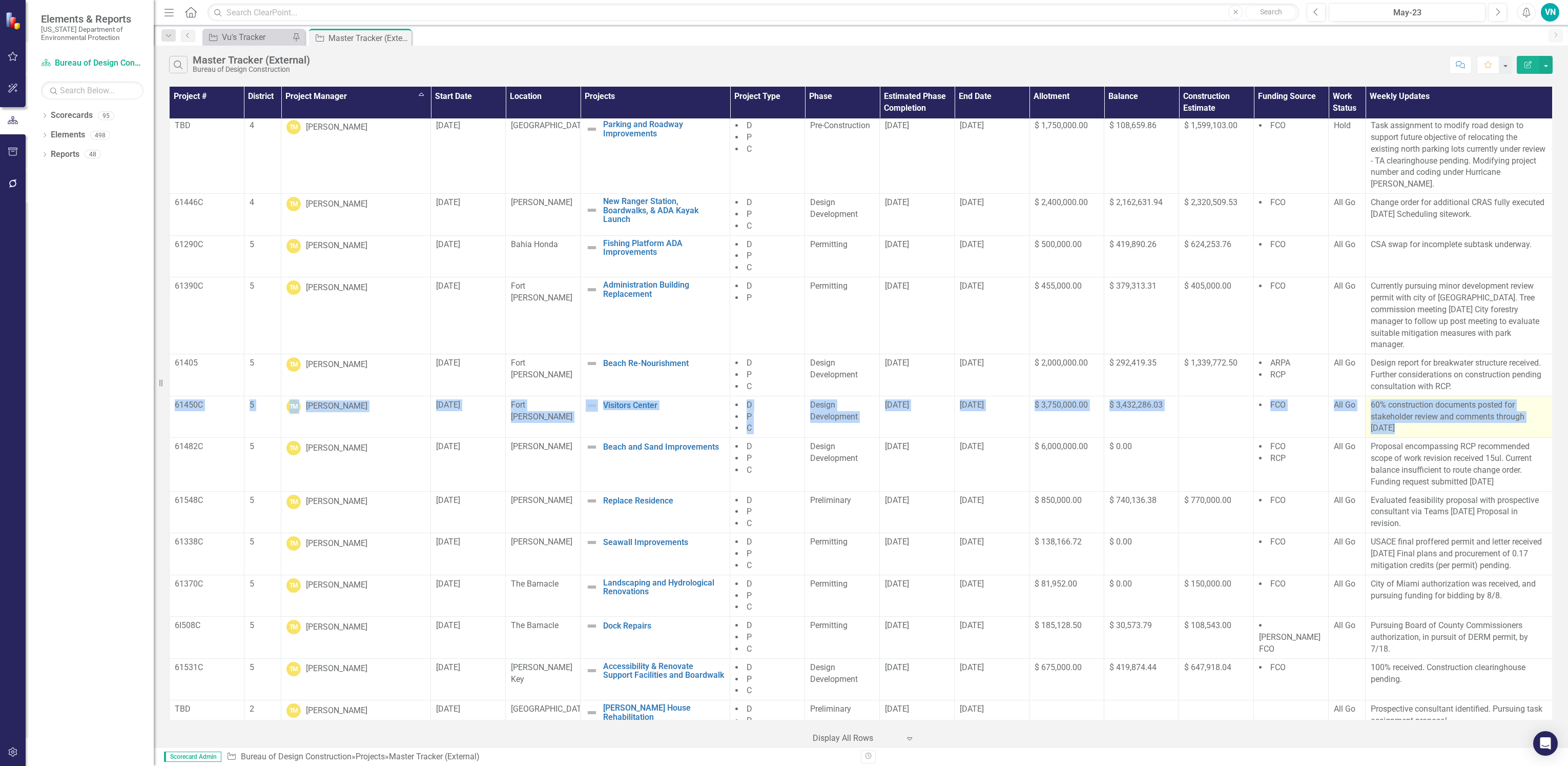
drag, startPoint x: 173, startPoint y: 389, endPoint x: 1460, endPoint y: 413, distance: 1287.2
click at [1460, 413] on tr "61450C 5 TM [PERSON_NAME] [DATE] Fort [PERSON_NAME] Visitors Center Edit Edit P…" at bounding box center [861, 416] width 1383 height 42
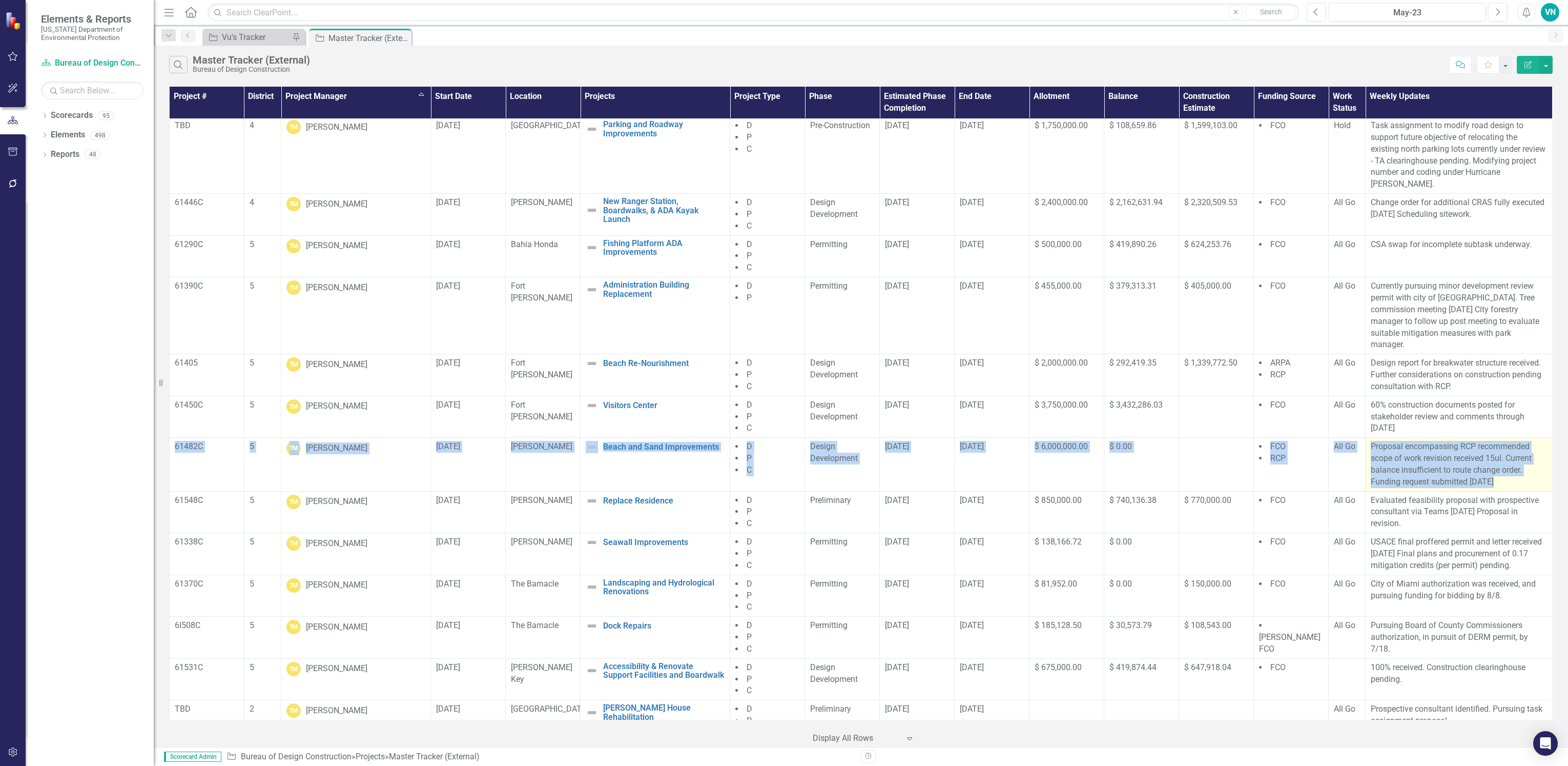
drag, startPoint x: 173, startPoint y: 434, endPoint x: 1499, endPoint y: 472, distance: 1326.5
click at [1502, 475] on tr "61482C 5 TM [PERSON_NAME] [DATE] [PERSON_NAME][GEOGRAPHIC_DATA] and Sand Improv…" at bounding box center [861, 465] width 1383 height 54
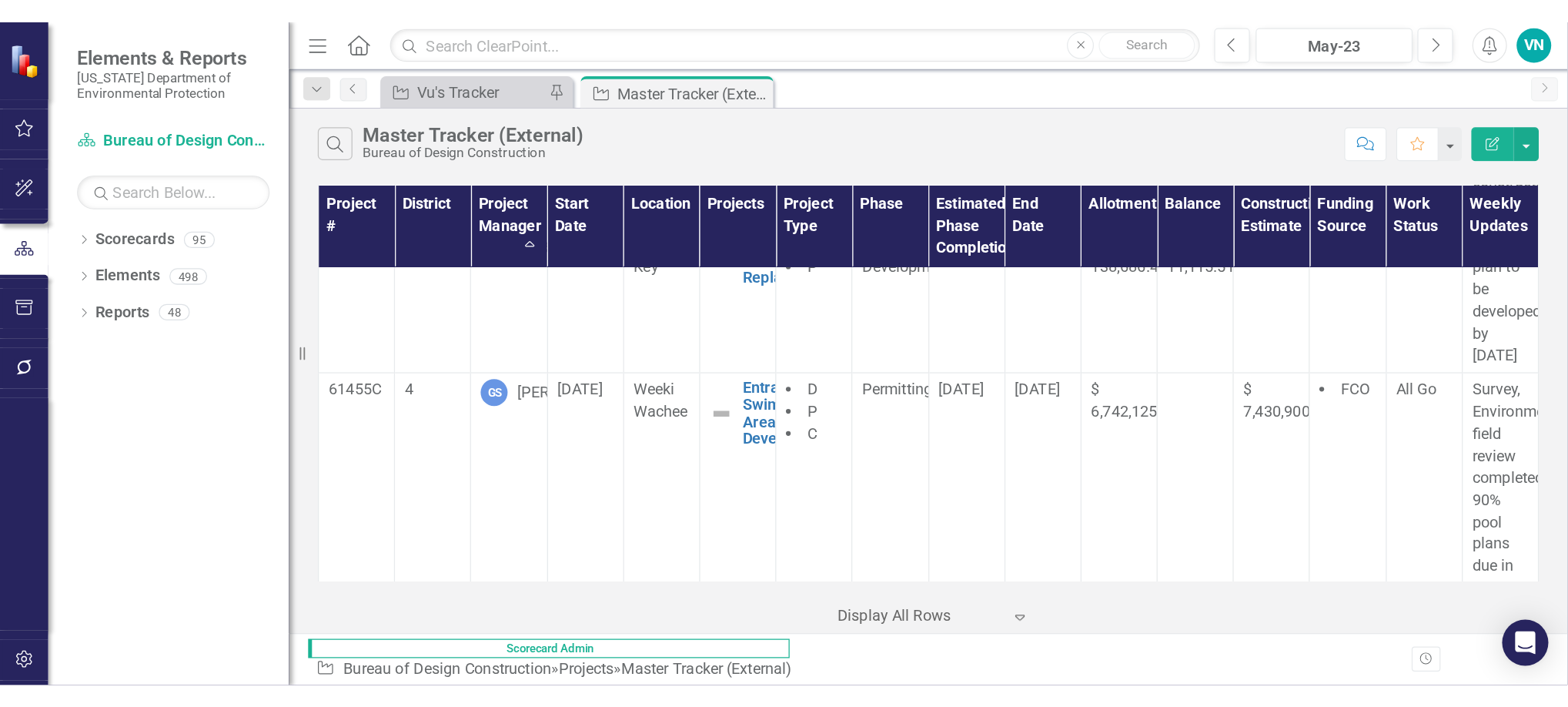
scroll to position [17908, 0]
